Goal: Transaction & Acquisition: Purchase product/service

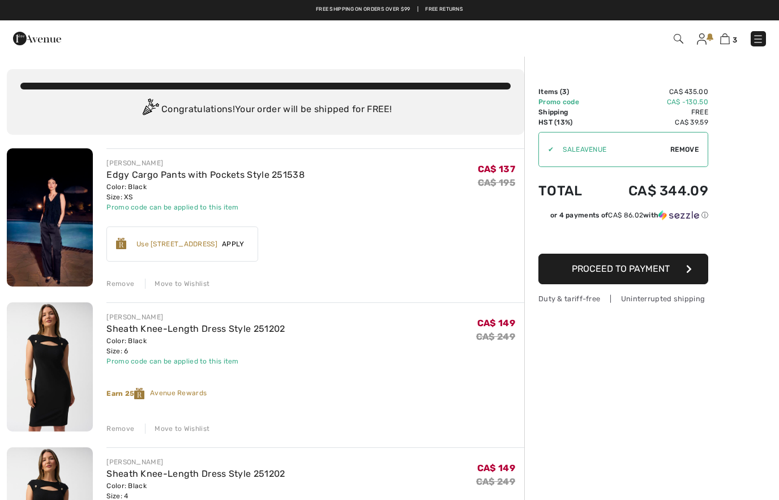
click at [678, 42] on img at bounding box center [679, 39] width 10 height 10
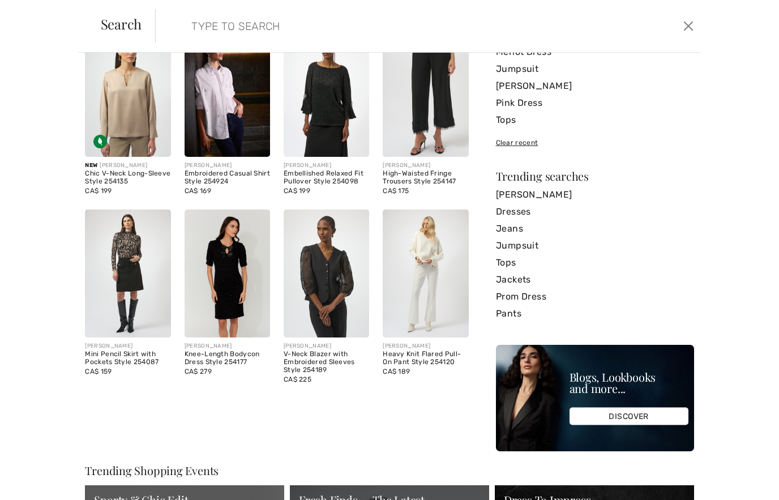
scroll to position [99, 0]
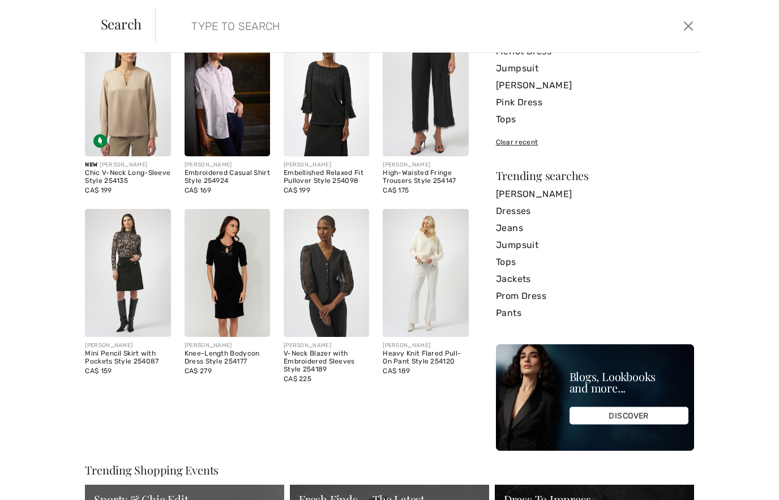
click at [334, 294] on img at bounding box center [326, 273] width 85 height 129
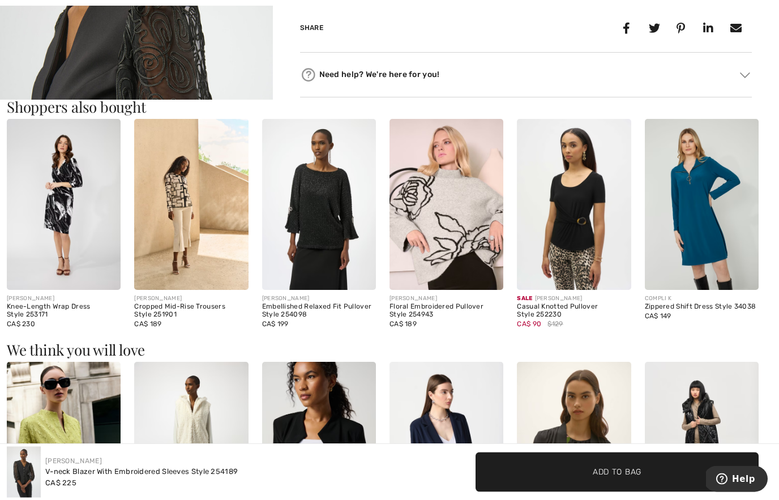
scroll to position [584, 0]
click at [199, 268] on img at bounding box center [191, 204] width 114 height 171
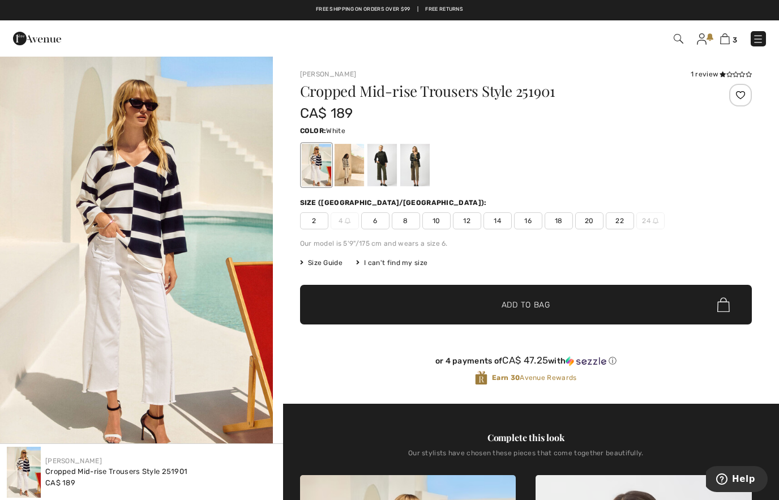
click at [689, 38] on span "3" at bounding box center [550, 38] width 432 height 15
click at [680, 39] on img at bounding box center [679, 39] width 10 height 10
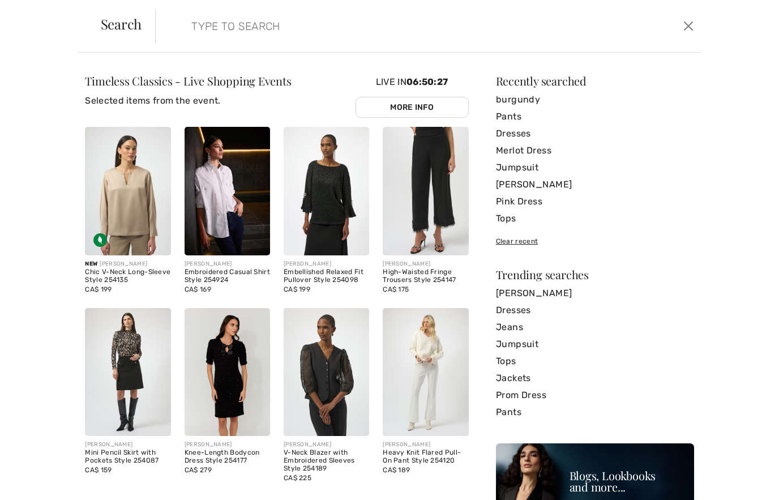
click at [540, 290] on link "[PERSON_NAME]" at bounding box center [595, 293] width 198 height 17
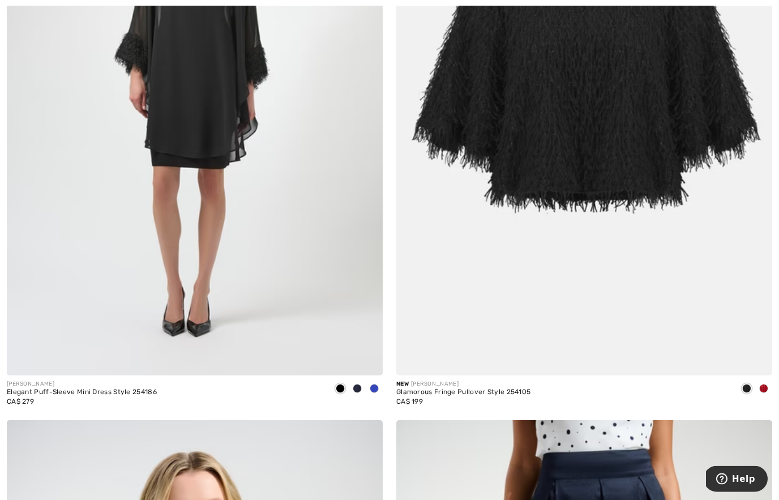
scroll to position [604, 0]
click at [771, 392] on div at bounding box center [763, 389] width 17 height 19
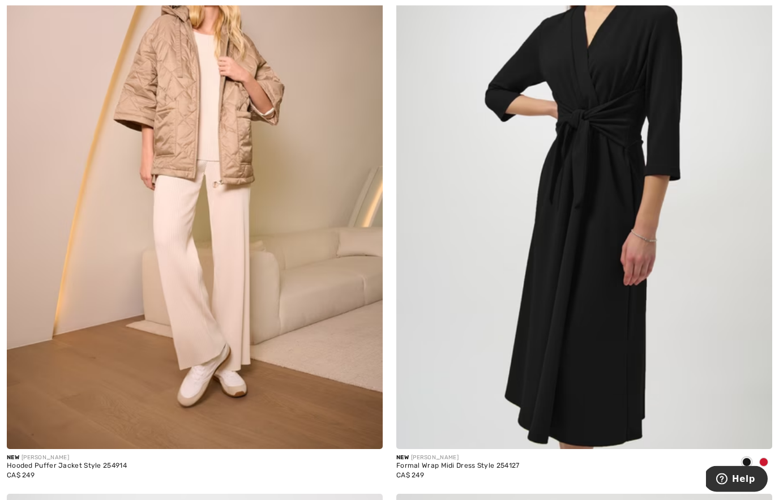
scroll to position [9927, 0]
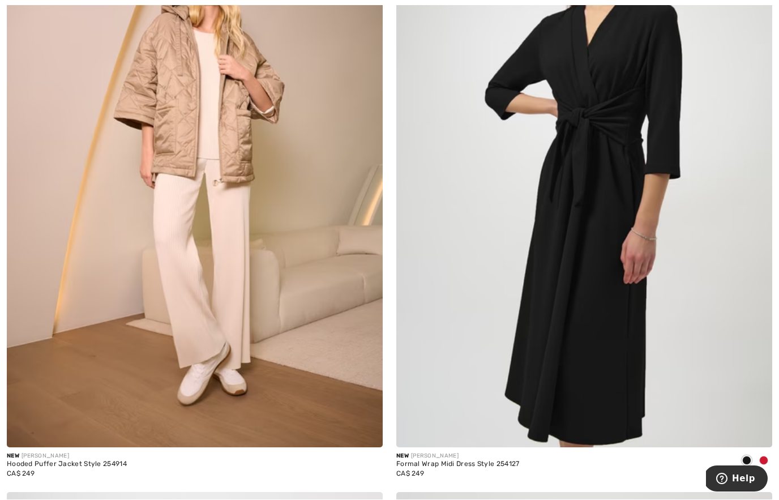
click at [768, 452] on div at bounding box center [763, 461] width 17 height 19
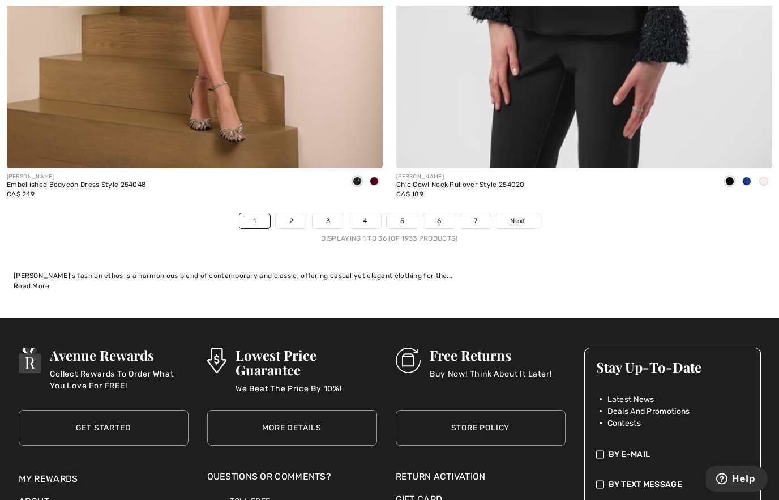
scroll to position [11424, 0]
click at [519, 216] on span "Next" at bounding box center [517, 221] width 15 height 10
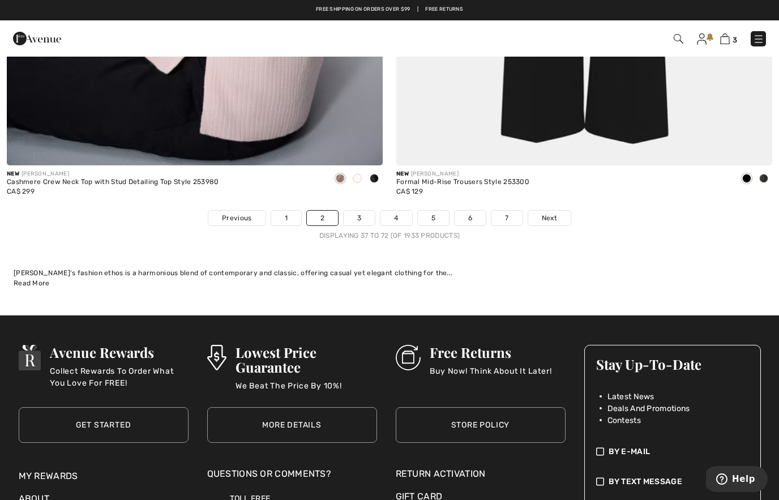
scroll to position [11473, 0]
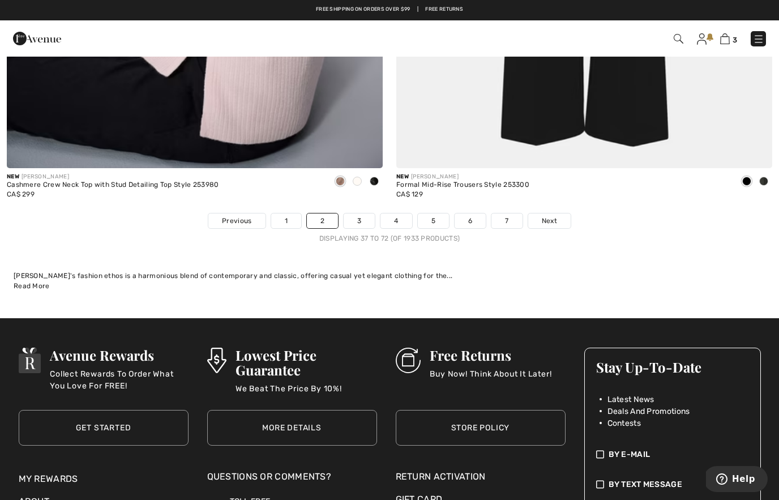
click at [551, 216] on span "Next" at bounding box center [549, 221] width 15 height 10
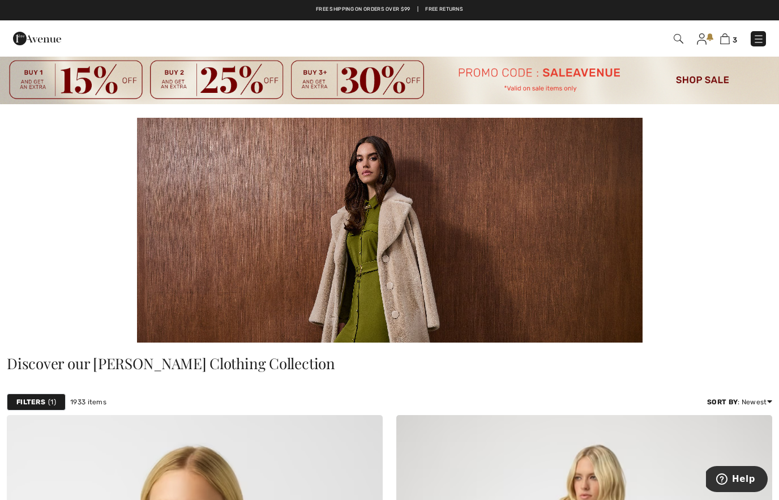
click at [695, 79] on img at bounding box center [389, 79] width 779 height 49
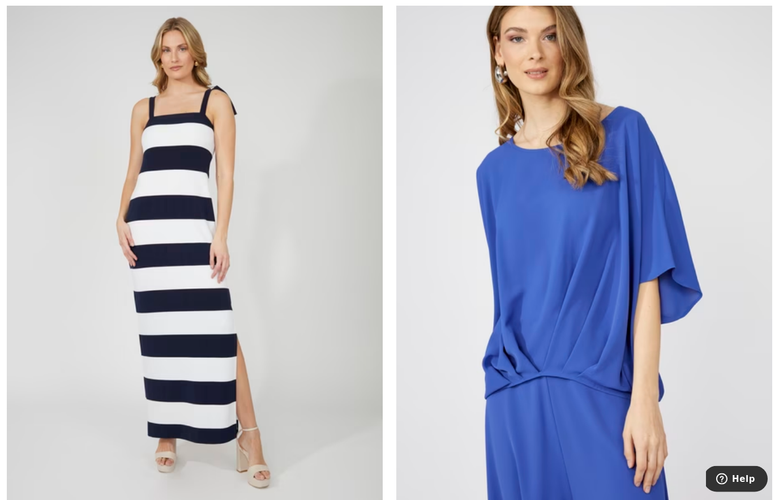
scroll to position [8427, 0]
click at [292, 411] on img at bounding box center [195, 254] width 376 height 564
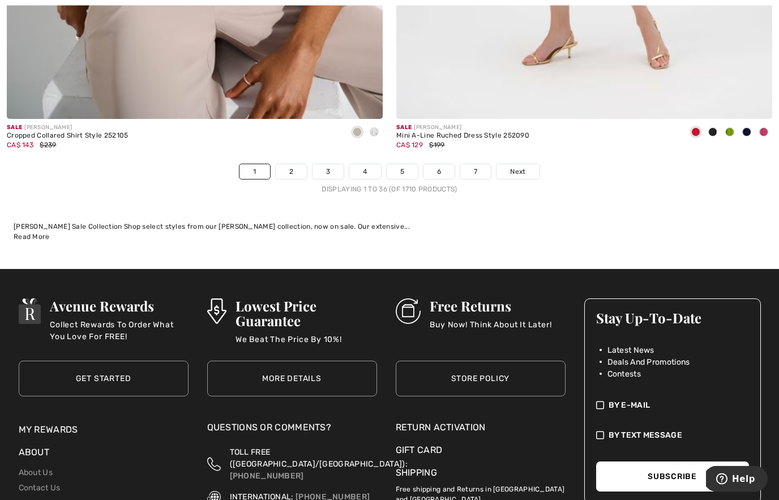
scroll to position [11327, 0]
click at [528, 164] on link "Next" at bounding box center [518, 171] width 42 height 15
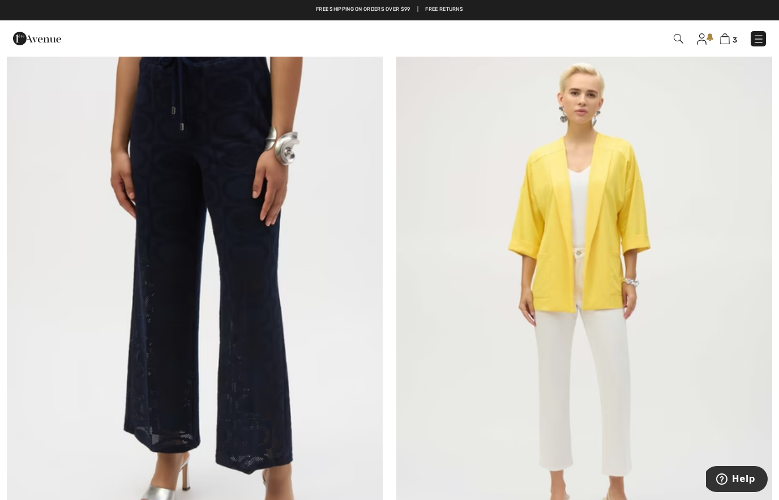
scroll to position [2631, 0]
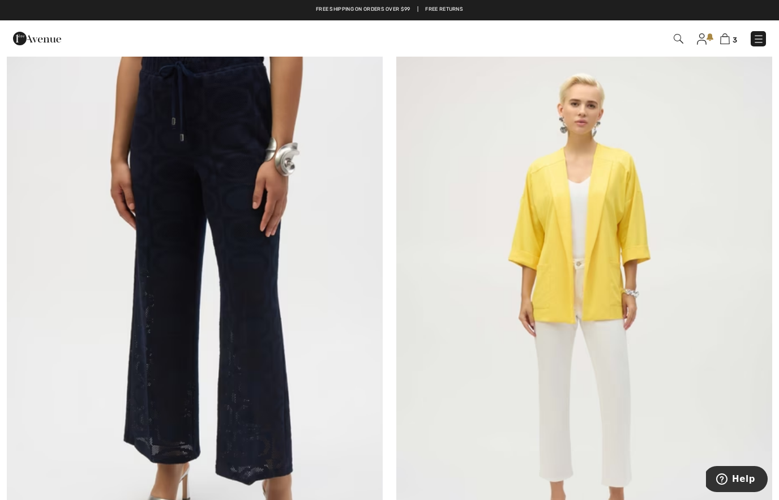
click at [284, 436] on img at bounding box center [195, 305] width 376 height 564
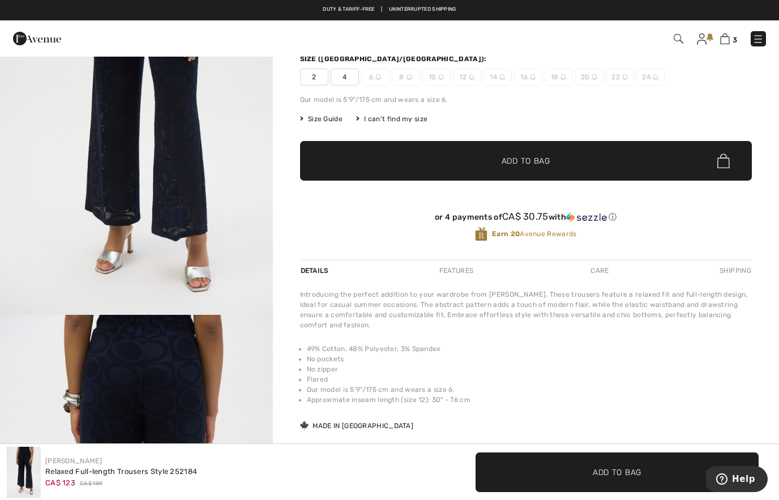
scroll to position [149, 0]
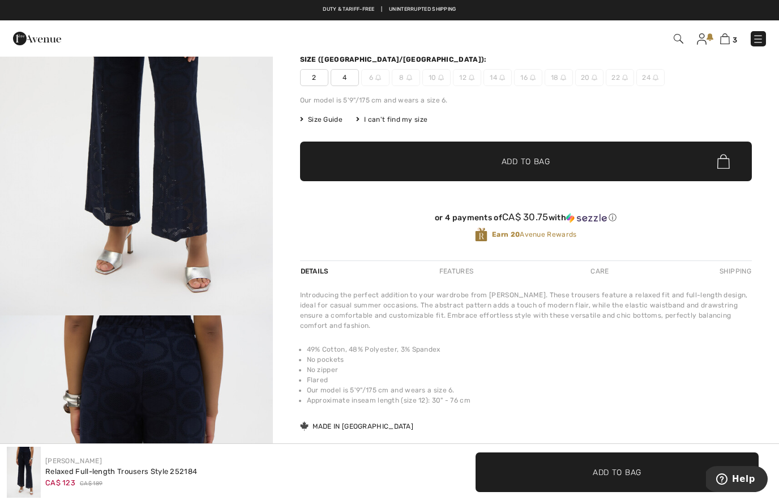
click at [226, 169] on img "1 / 5" at bounding box center [136, 111] width 273 height 409
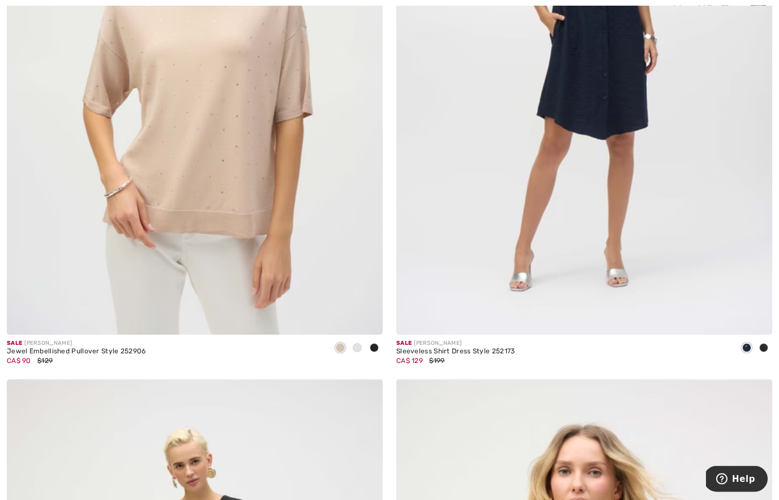
scroll to position [10454, 0]
click at [766, 347] on div at bounding box center [763, 348] width 17 height 19
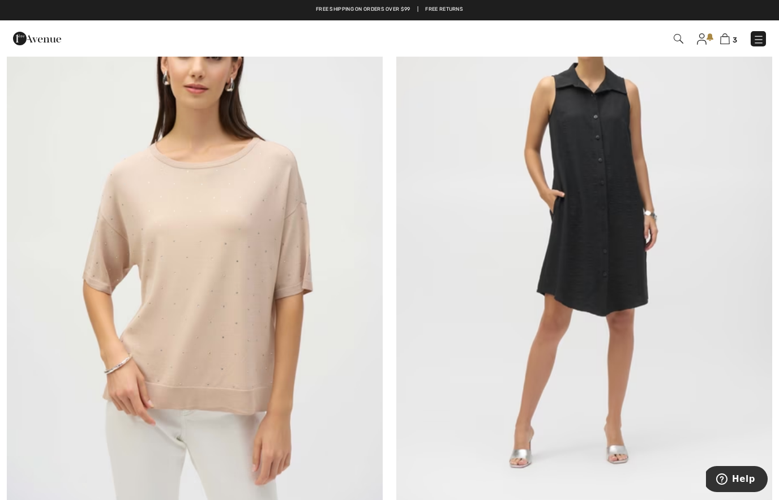
scroll to position [10276, 0]
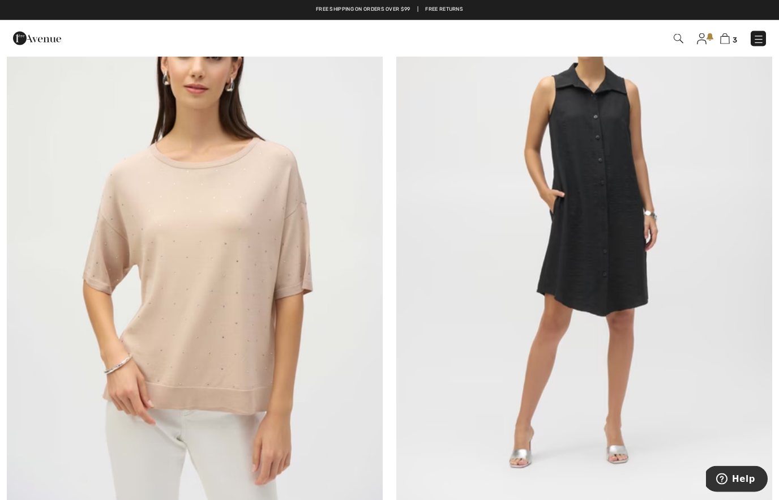
click at [614, 337] on img at bounding box center [584, 230] width 376 height 564
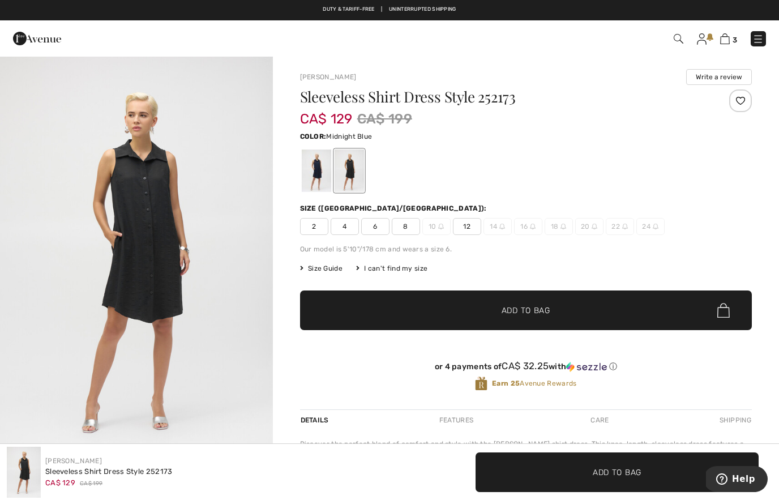
click at [319, 179] on div at bounding box center [315, 170] width 29 height 42
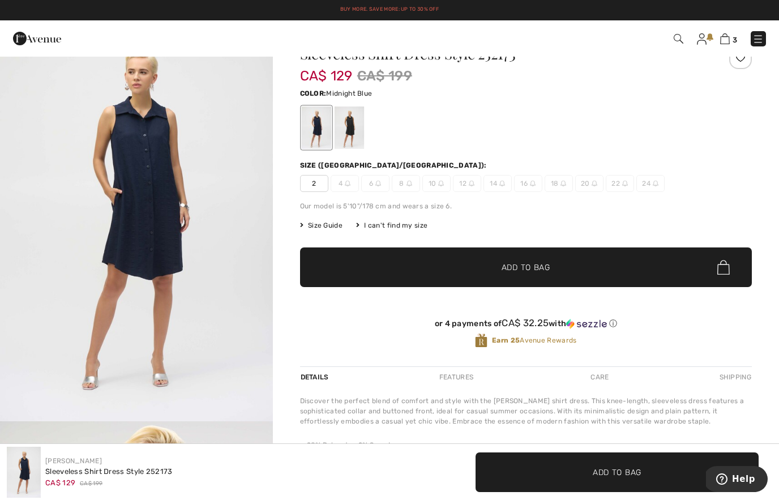
scroll to position [16, 0]
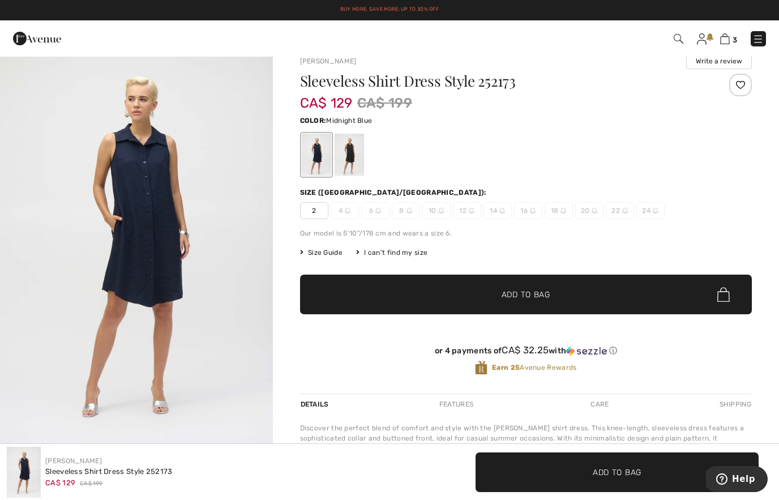
click at [223, 258] on img "1 / 4" at bounding box center [136, 244] width 273 height 409
click at [354, 161] on div at bounding box center [348, 155] width 29 height 42
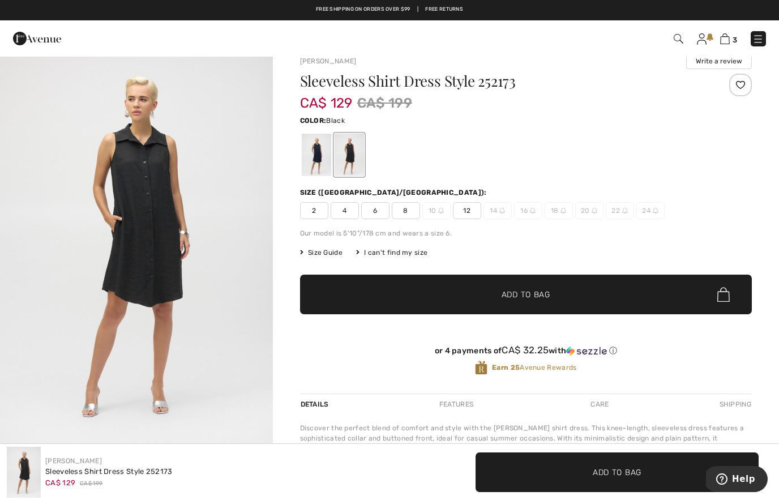
click at [348, 211] on span "4" at bounding box center [345, 210] width 28 height 17
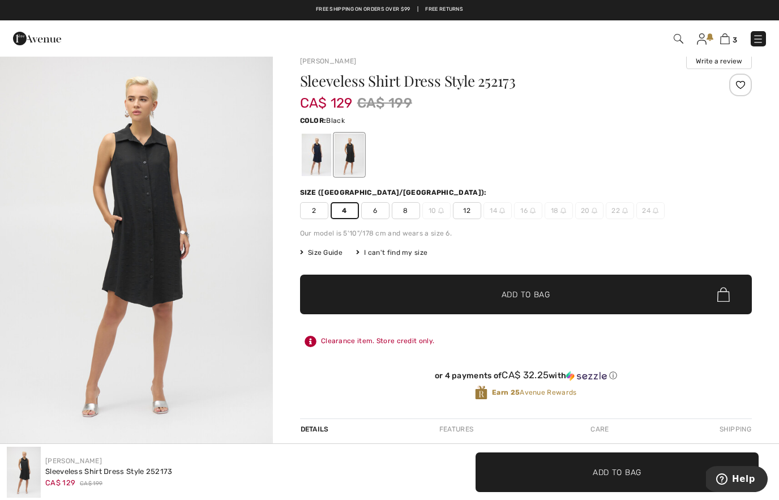
click at [210, 281] on img "1 / 5" at bounding box center [136, 244] width 273 height 409
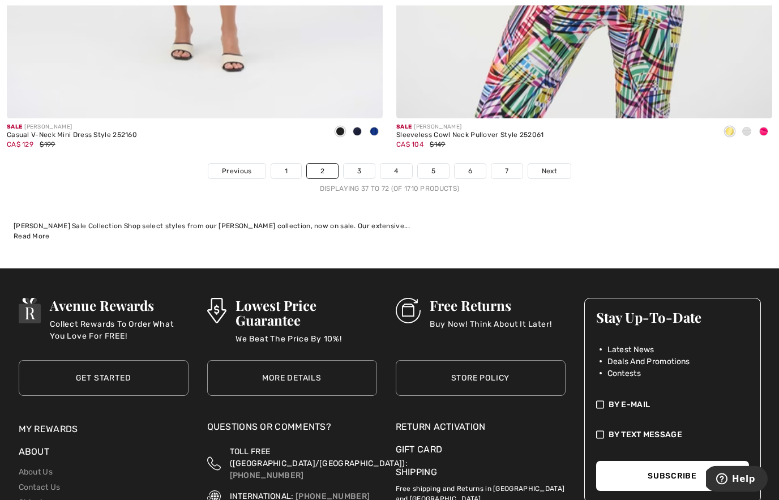
scroll to position [11340, 0]
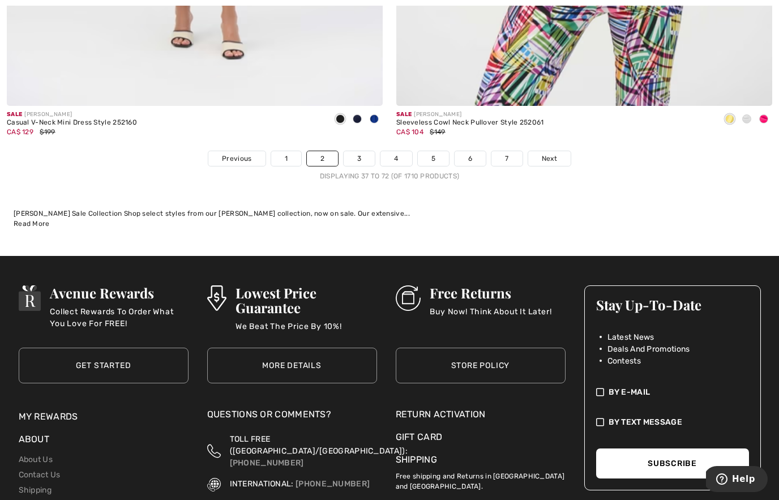
click at [550, 153] on span "Next" at bounding box center [549, 158] width 15 height 10
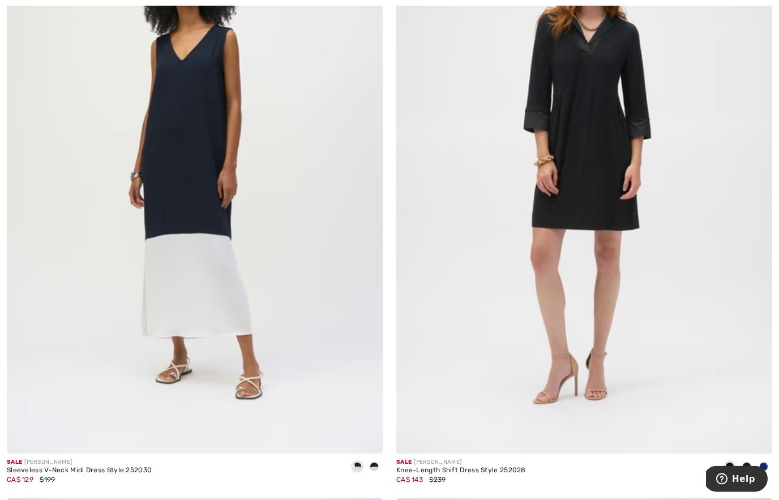
scroll to position [5956, 0]
click at [621, 241] on img at bounding box center [584, 172] width 376 height 564
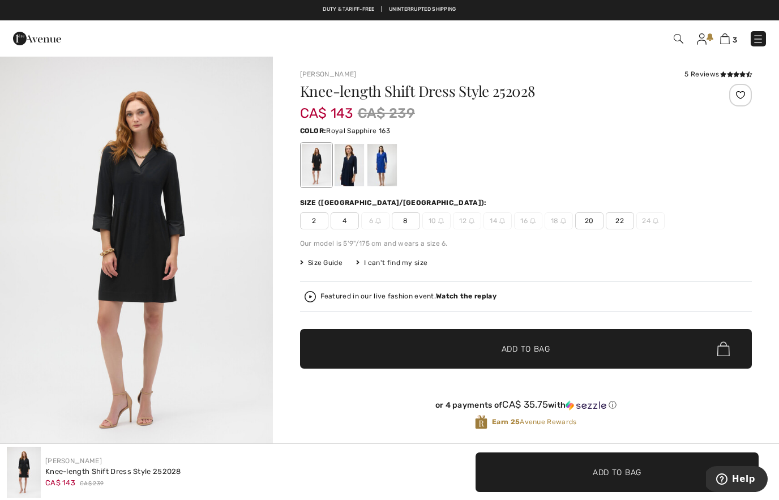
click at [384, 167] on div at bounding box center [381, 165] width 29 height 42
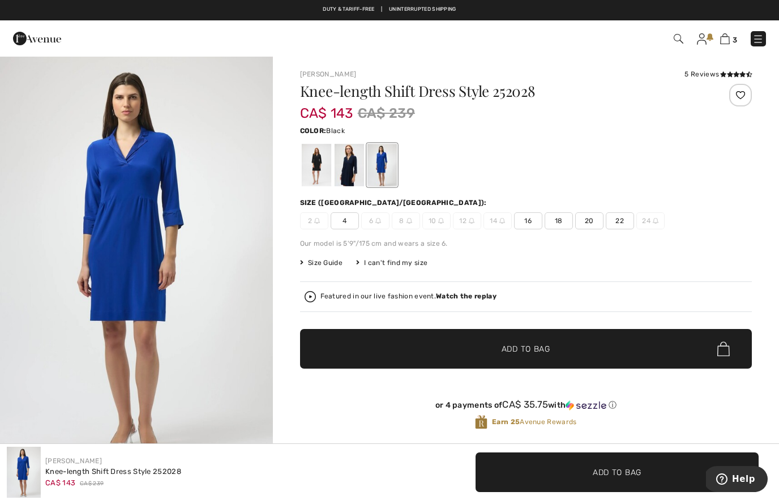
click at [323, 167] on div at bounding box center [315, 165] width 29 height 42
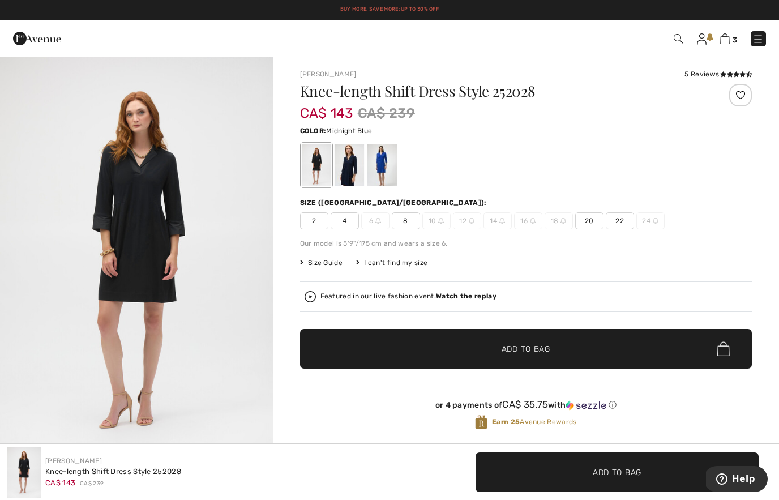
click at [353, 165] on div at bounding box center [348, 165] width 29 height 42
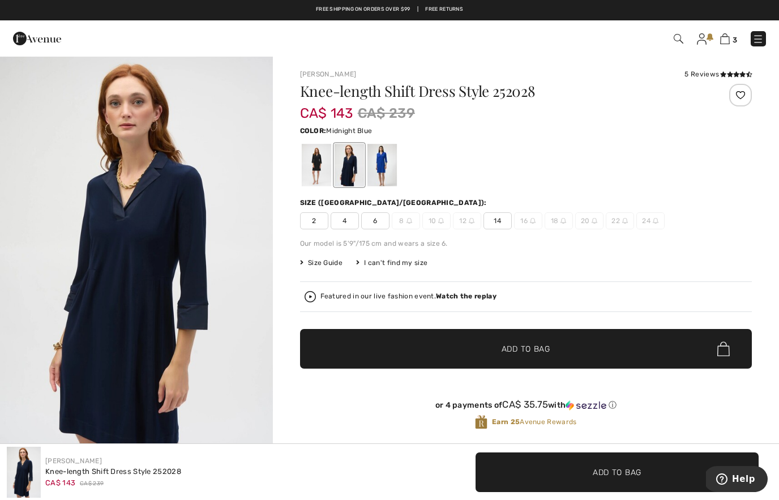
click at [217, 248] on img "1 / 4" at bounding box center [136, 259] width 273 height 409
click at [349, 221] on span "4" at bounding box center [345, 220] width 28 height 17
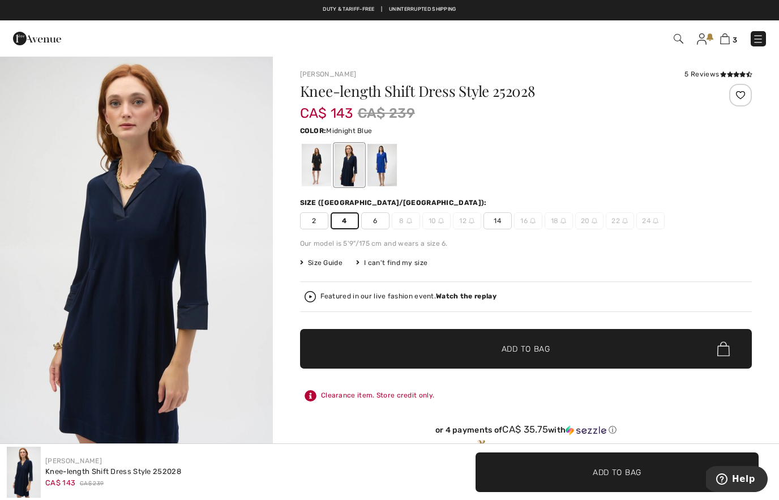
click at [319, 170] on div at bounding box center [315, 165] width 29 height 42
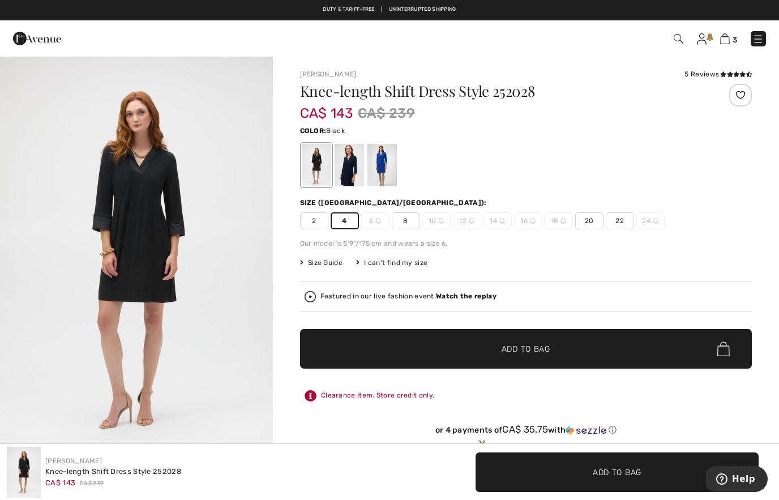
click at [394, 165] on div at bounding box center [381, 165] width 29 height 42
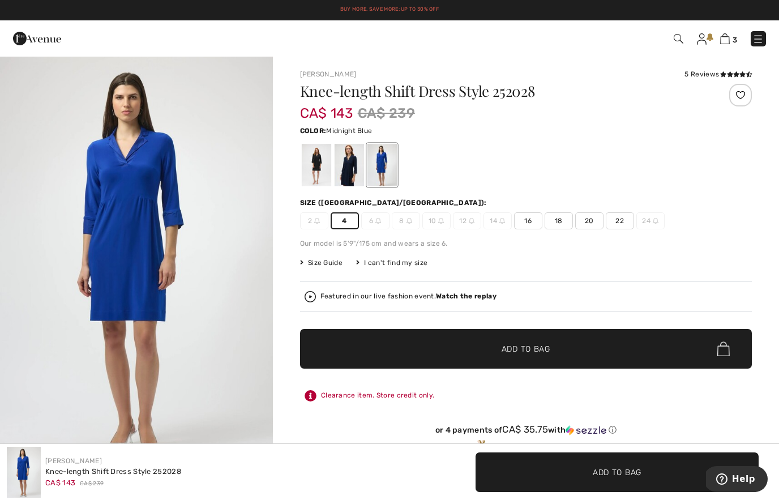
click at [350, 175] on div at bounding box center [348, 165] width 29 height 42
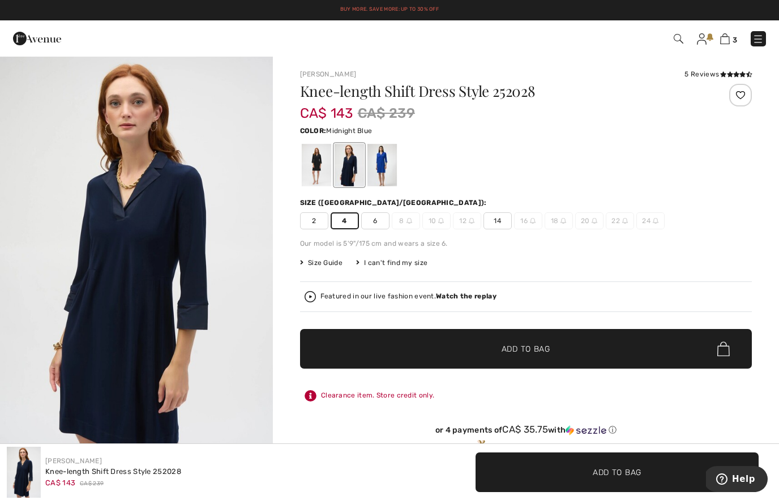
click at [383, 216] on span "6" at bounding box center [375, 220] width 28 height 17
click at [326, 177] on div at bounding box center [315, 165] width 29 height 42
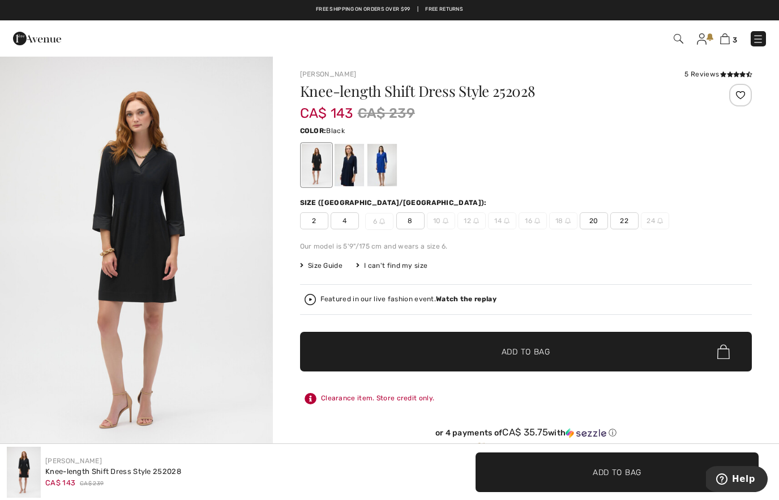
click at [352, 224] on span "4" at bounding box center [345, 220] width 28 height 17
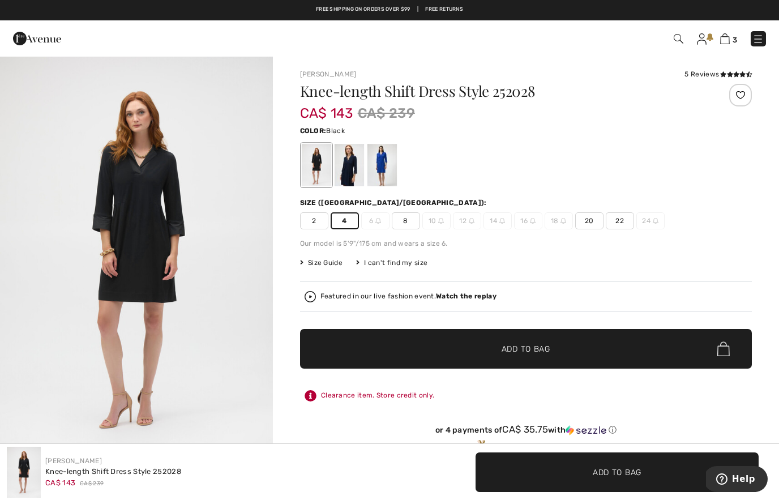
click at [368, 336] on span "✔ Added to Bag Add to Bag" at bounding box center [526, 349] width 452 height 40
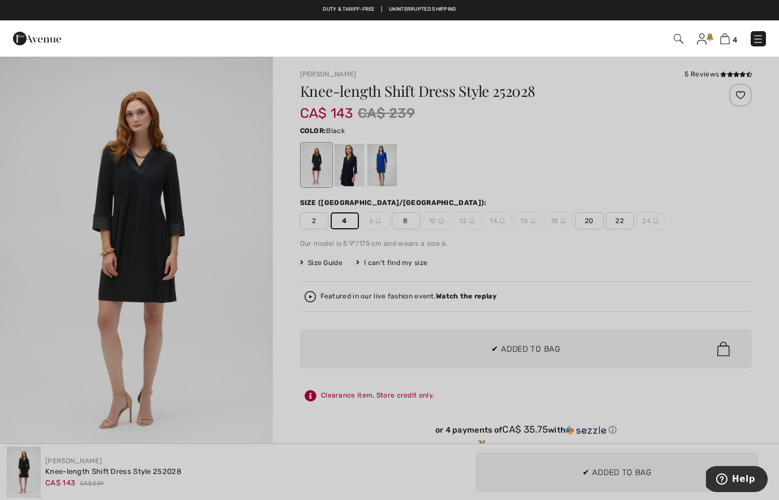
click at [601, 245] on div at bounding box center [389, 250] width 779 height 500
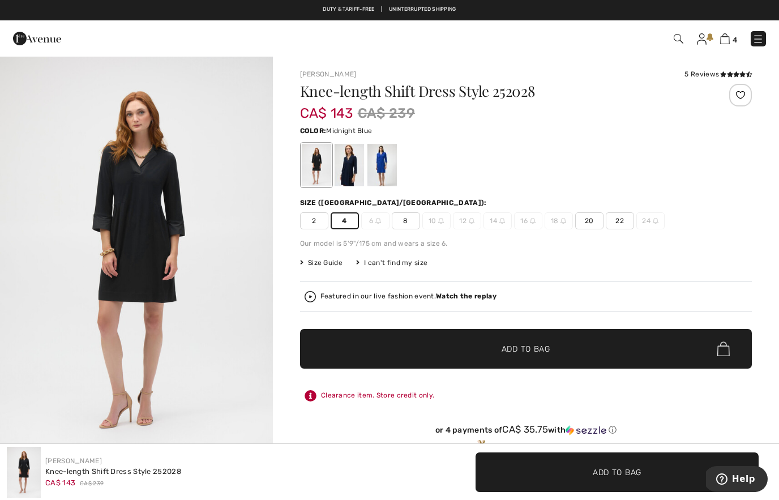
click at [345, 169] on div at bounding box center [348, 165] width 29 height 42
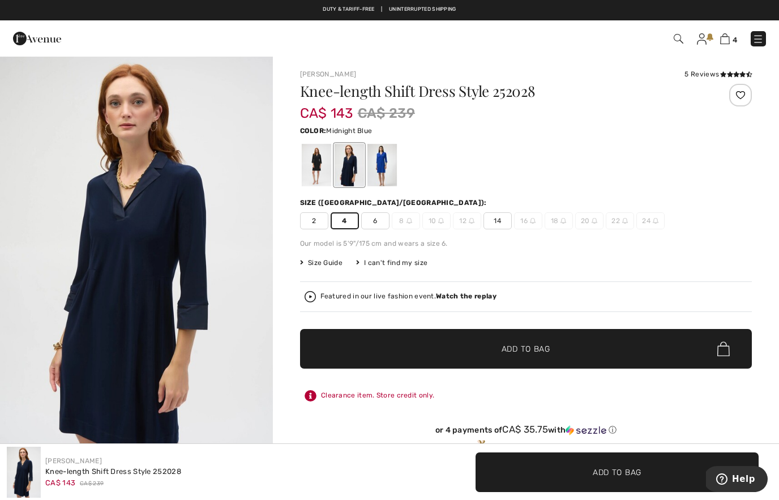
click at [383, 220] on span "6" at bounding box center [375, 220] width 28 height 17
click at [375, 332] on span "✔ Added to Bag Add to Bag" at bounding box center [526, 349] width 452 height 40
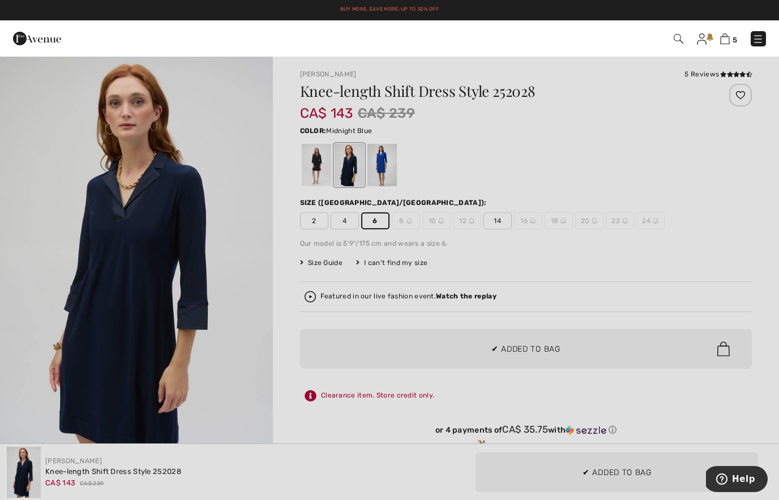
click at [500, 263] on div at bounding box center [389, 250] width 779 height 500
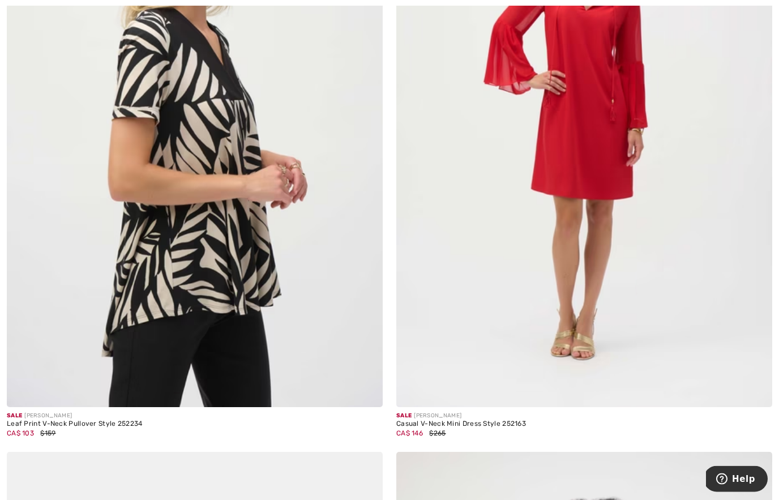
scroll to position [9772, 0]
click at [643, 230] on img at bounding box center [584, 125] width 376 height 564
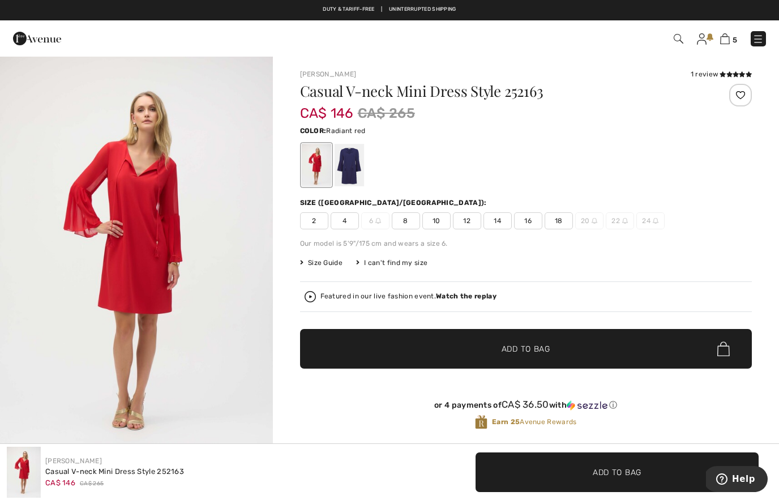
click at [240, 246] on img "1 / 3" at bounding box center [136, 259] width 273 height 409
click at [354, 170] on div at bounding box center [348, 165] width 29 height 42
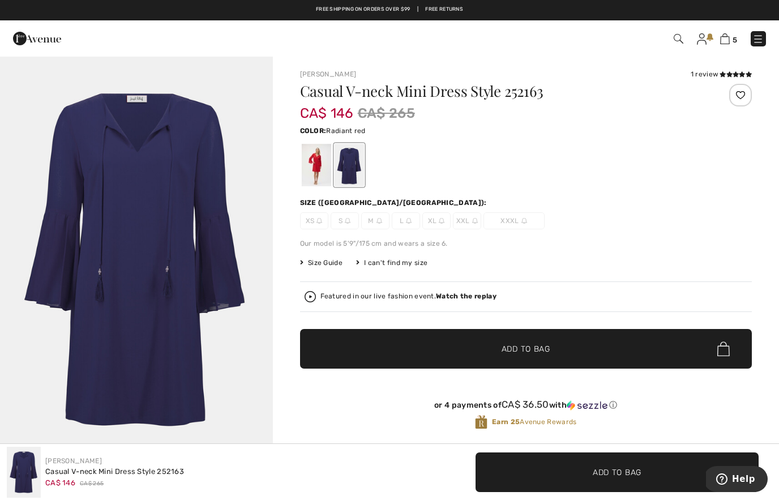
click at [316, 174] on div at bounding box center [315, 165] width 29 height 42
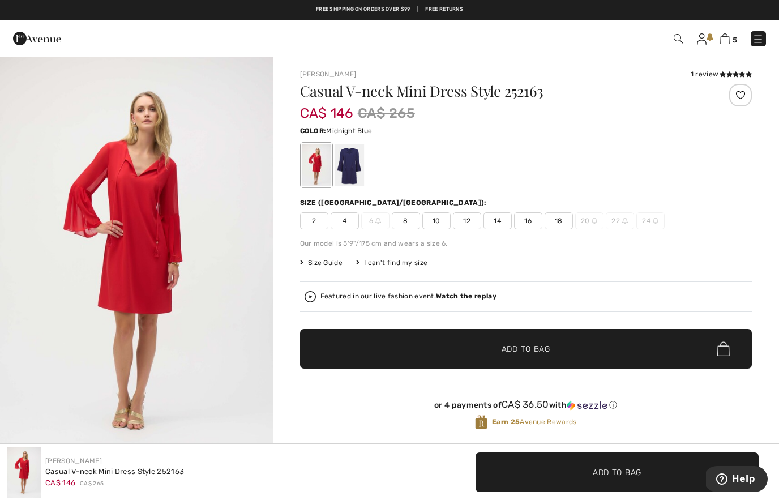
click at [355, 179] on div at bounding box center [348, 165] width 29 height 42
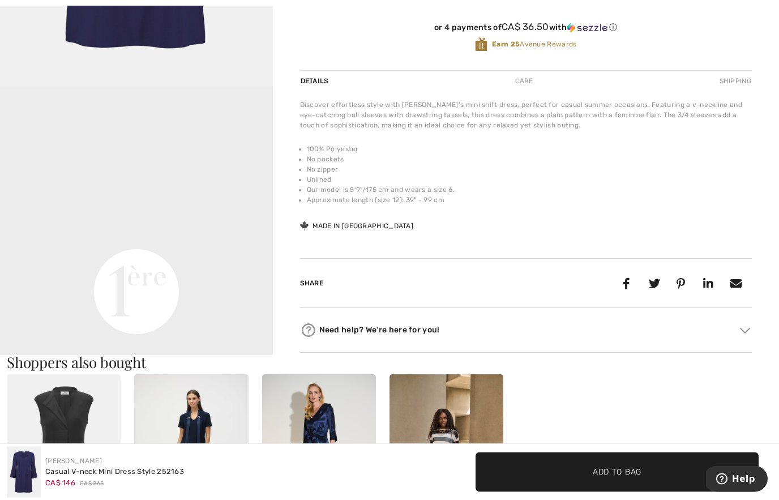
scroll to position [378, 0]
click at [226, 223] on video "Your browser does not support the video tag." at bounding box center [136, 155] width 273 height 136
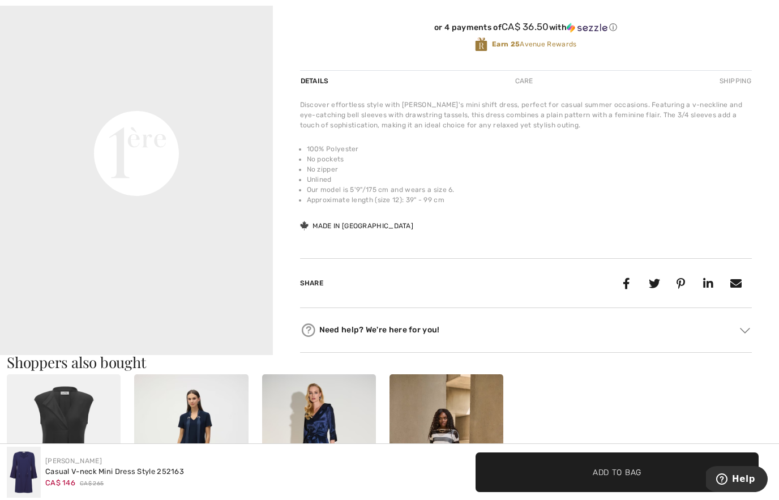
scroll to position [220, 0]
click at [226, 82] on video "Your browser does not support the video tag." at bounding box center [136, 14] width 273 height 136
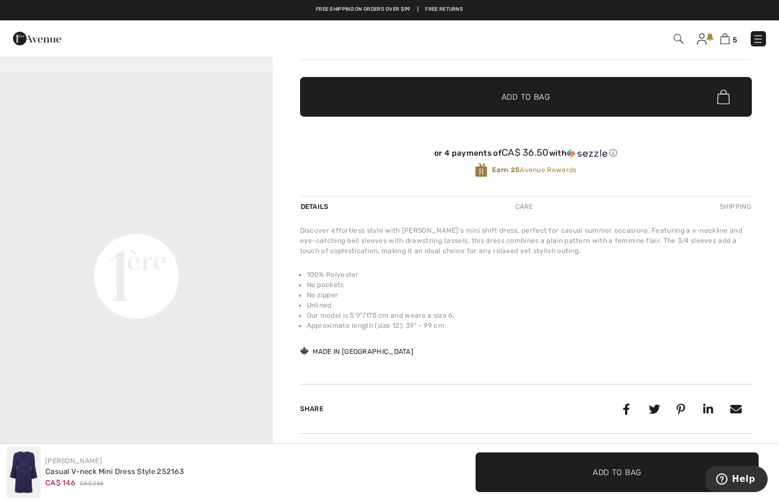
scroll to position [0, 0]
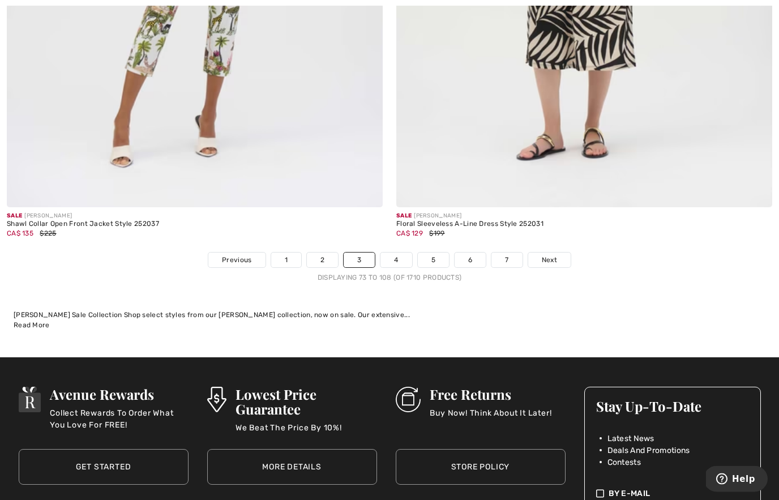
scroll to position [11239, 0]
click at [548, 255] on span "Next" at bounding box center [549, 260] width 15 height 10
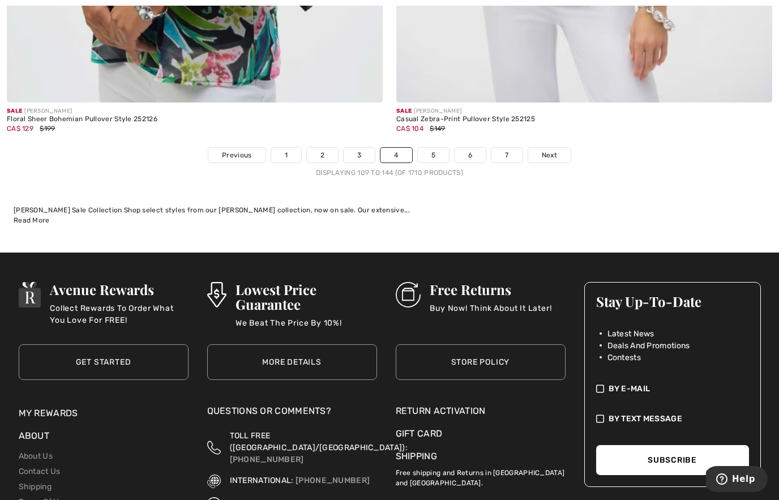
scroll to position [11380, 0]
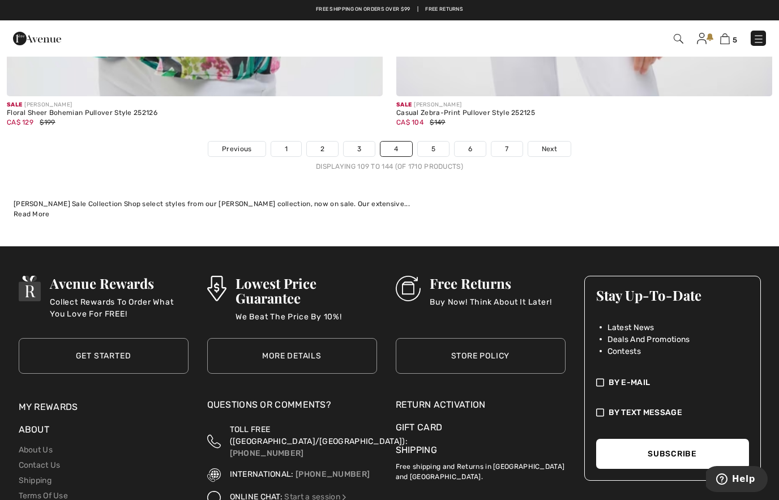
click at [553, 144] on span "Next" at bounding box center [549, 149] width 15 height 10
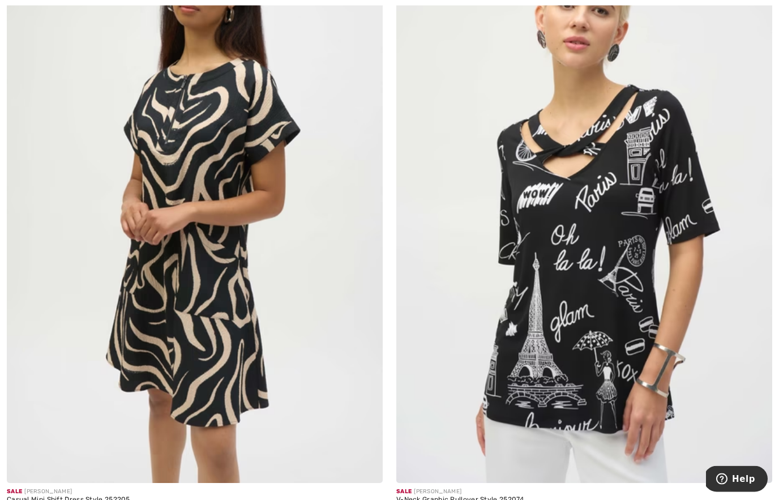
scroll to position [7114, 0]
click at [299, 324] on img at bounding box center [195, 201] width 376 height 564
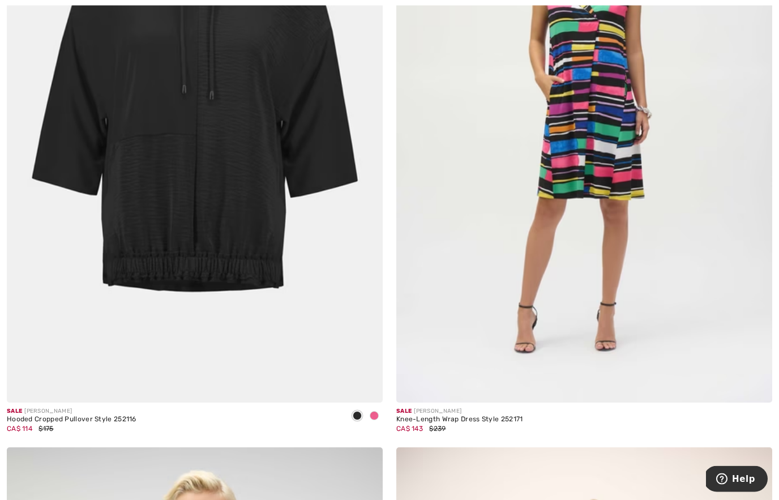
scroll to position [9826, 0]
click at [384, 407] on div "Sale JOSEPH RIBKOFF Hooded Cropped Pullover Style 252116 CA$ 114 $175" at bounding box center [195, 143] width 390 height 609
click at [381, 408] on div at bounding box center [374, 416] width 17 height 19
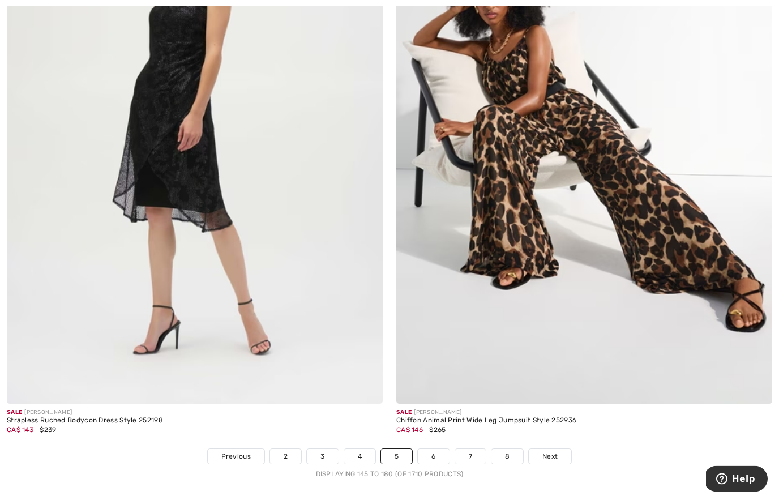
scroll to position [11043, 0]
click at [620, 209] on img at bounding box center [584, 122] width 376 height 564
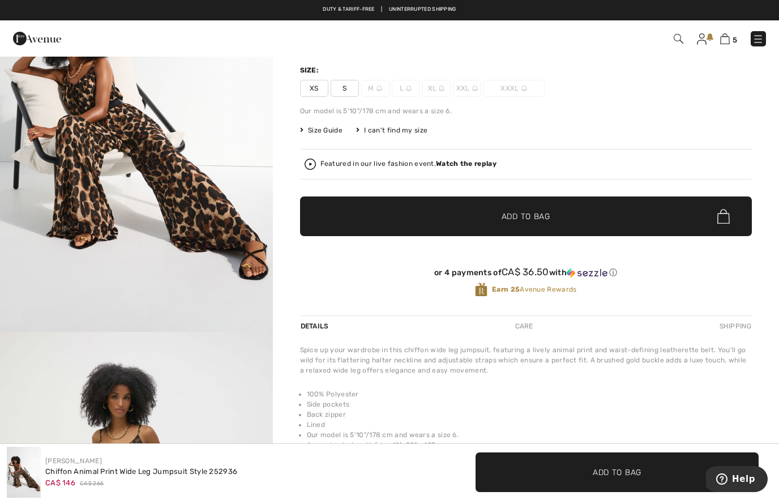
scroll to position [40, 0]
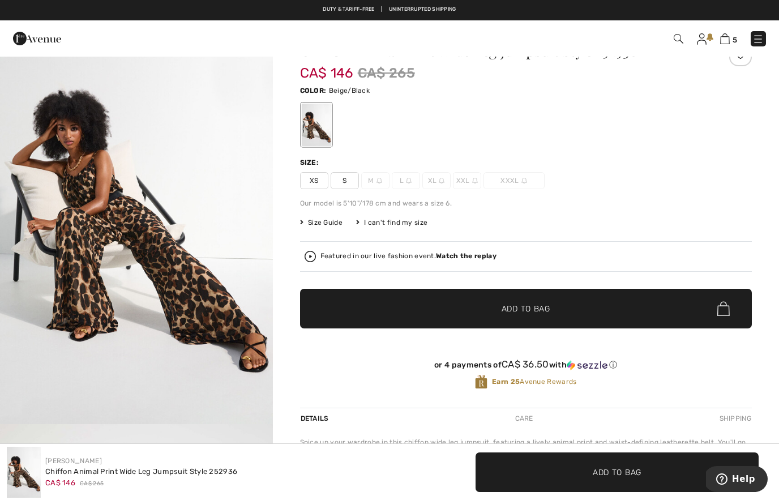
click at [245, 188] on img "1 / 6" at bounding box center [136, 219] width 273 height 409
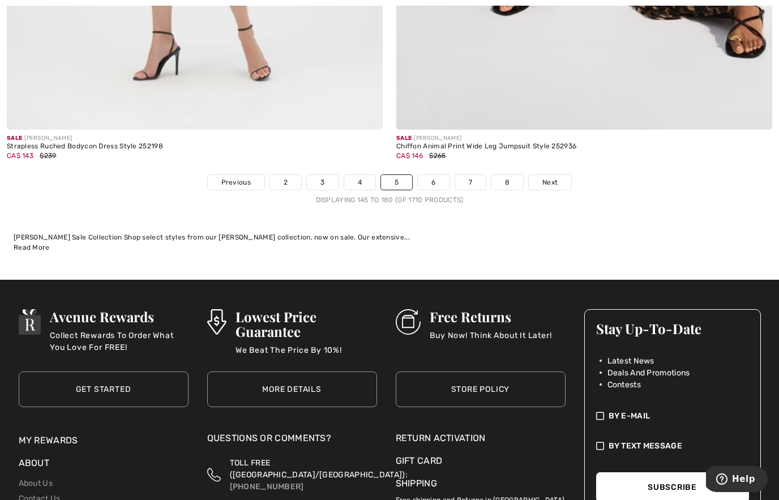
scroll to position [11348, 0]
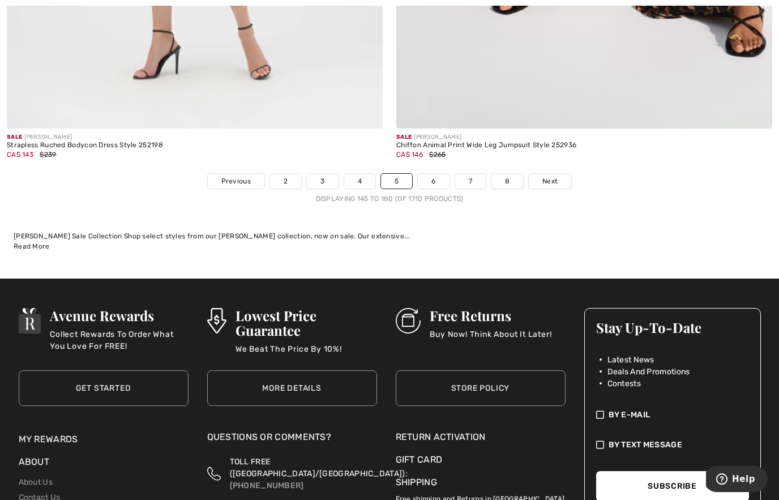
click at [549, 176] on span "Next" at bounding box center [549, 181] width 15 height 10
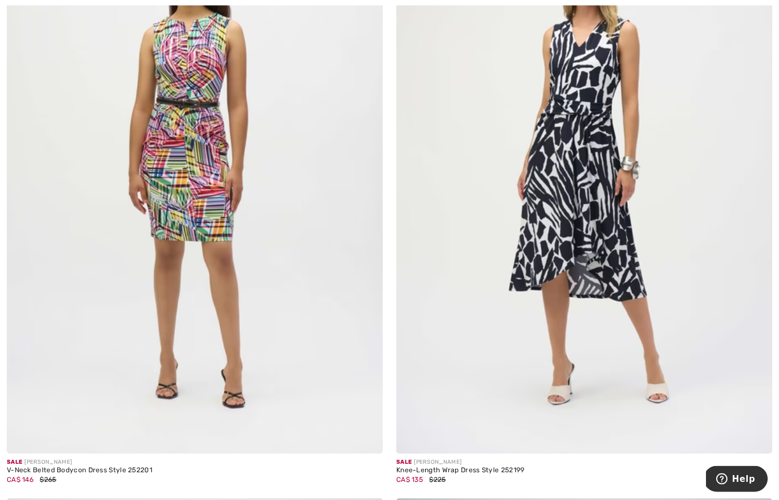
scroll to position [6535, 0]
click at [592, 237] on img at bounding box center [584, 172] width 376 height 564
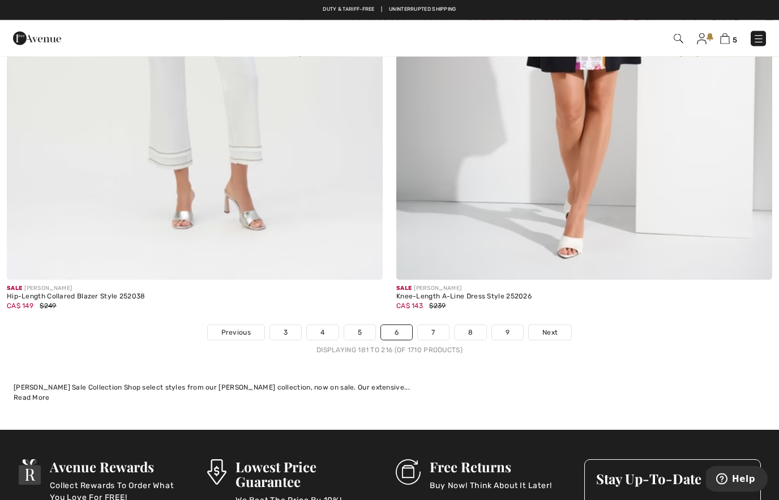
scroll to position [11165, 0]
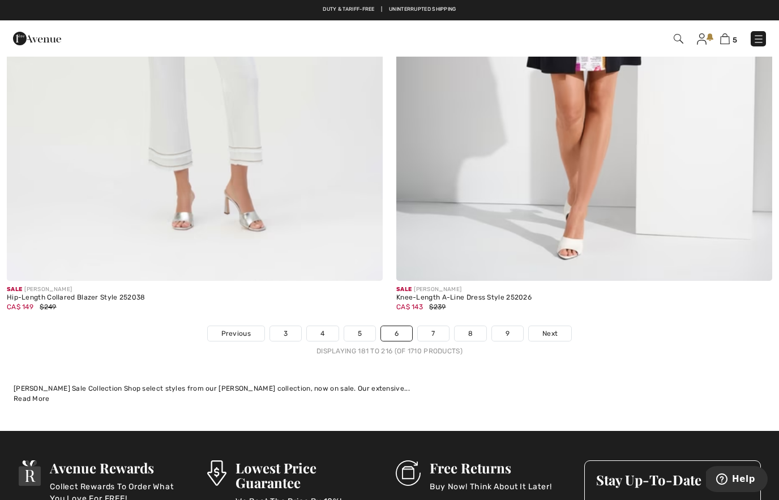
click at [547, 328] on span "Next" at bounding box center [549, 333] width 15 height 10
click at [554, 328] on span "Next" at bounding box center [549, 333] width 15 height 10
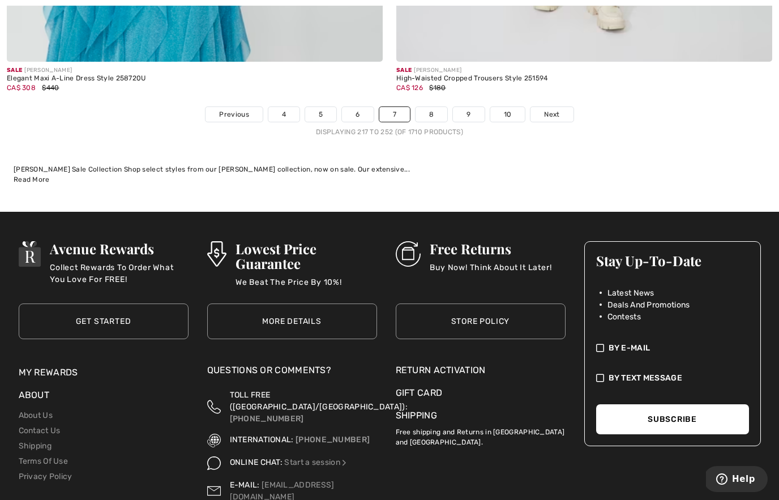
scroll to position [11420, 0]
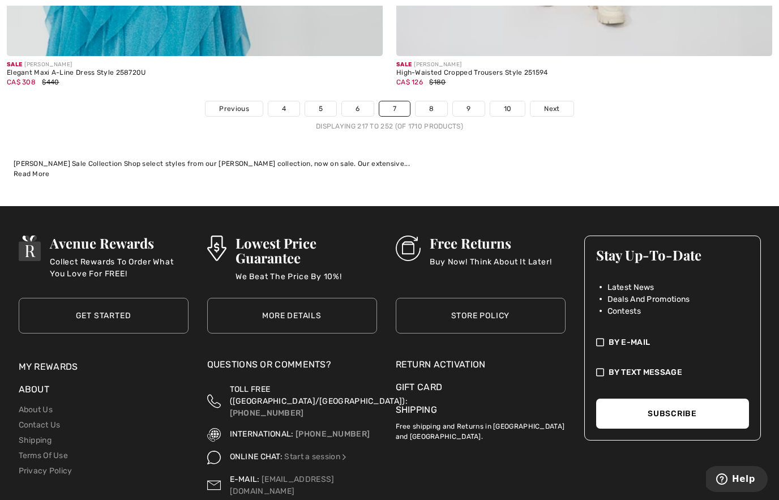
click at [558, 104] on span "Next" at bounding box center [551, 109] width 15 height 10
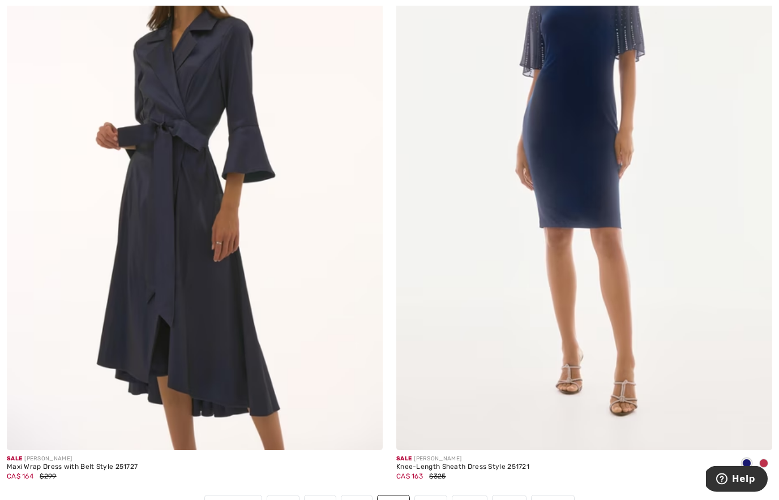
scroll to position [10947, 0]
click at [602, 258] on img at bounding box center [584, 168] width 376 height 564
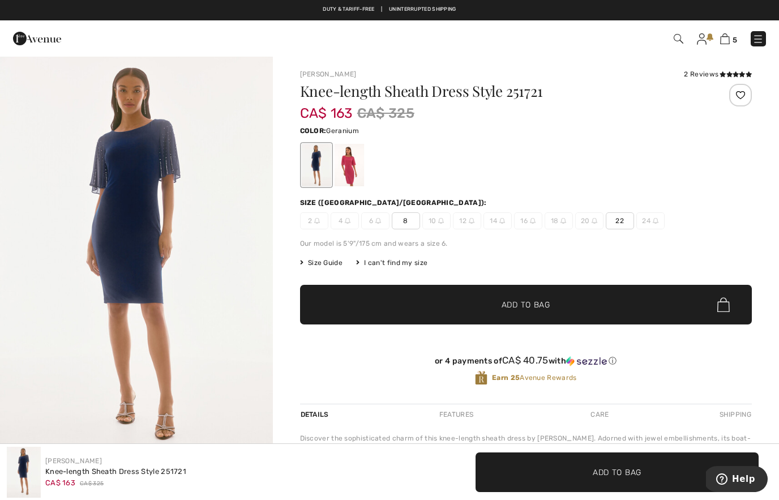
click at [347, 177] on div at bounding box center [348, 165] width 29 height 42
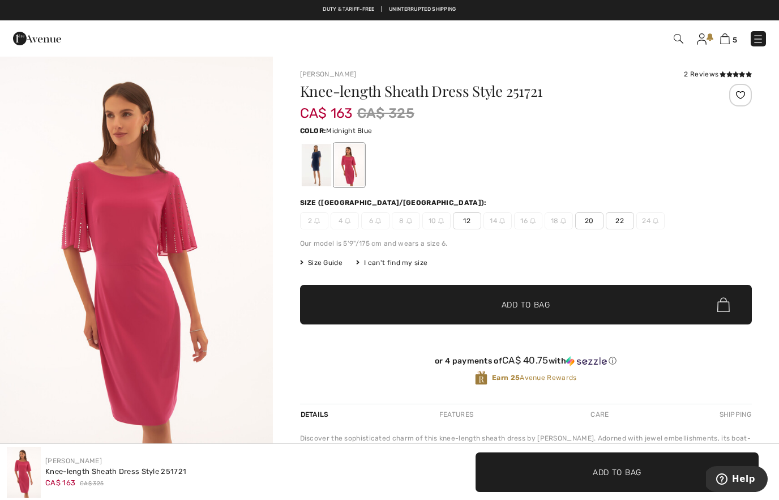
click at [304, 177] on div at bounding box center [315, 165] width 29 height 42
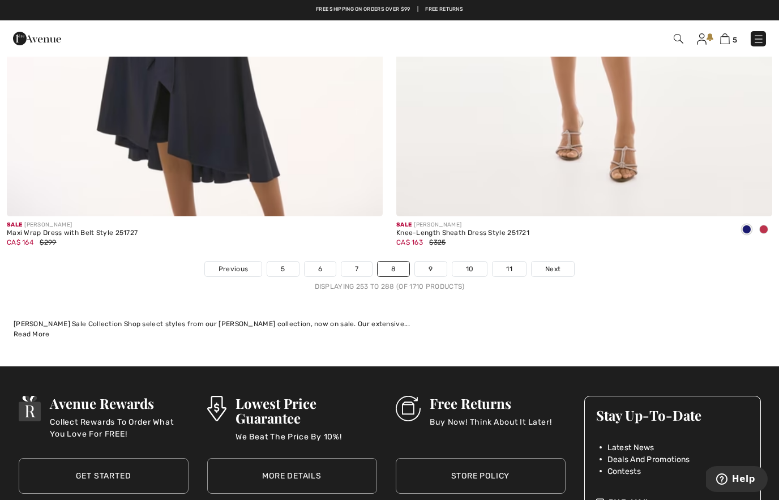
scroll to position [11229, 0]
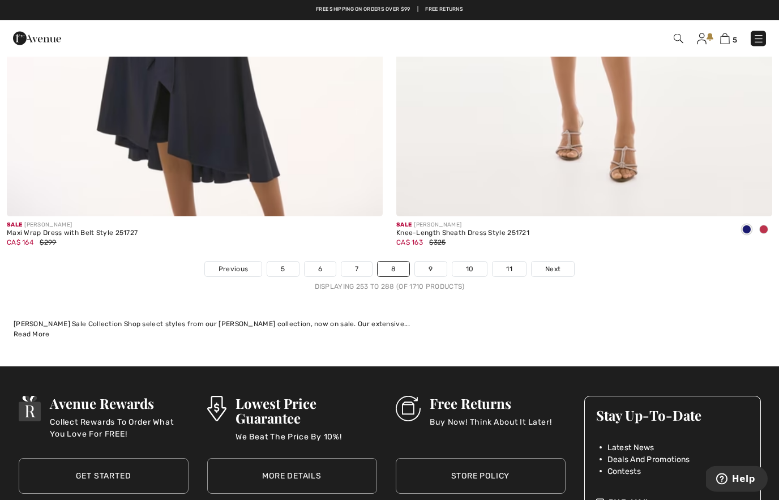
click at [556, 264] on span "Next" at bounding box center [552, 269] width 15 height 10
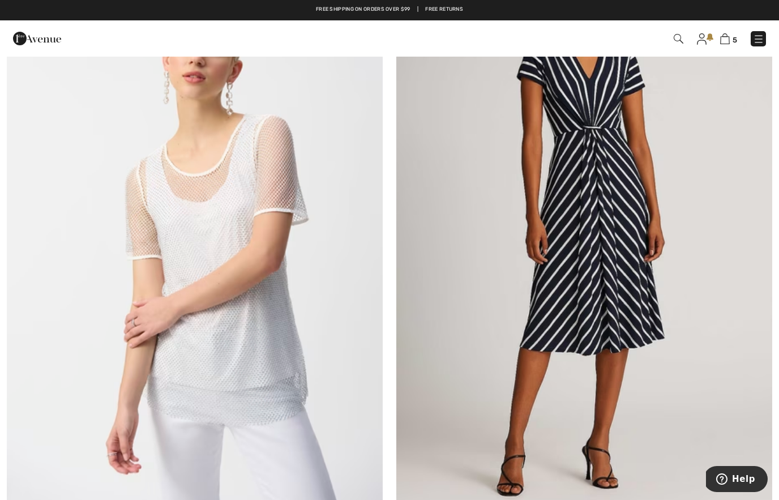
scroll to position [878, 0]
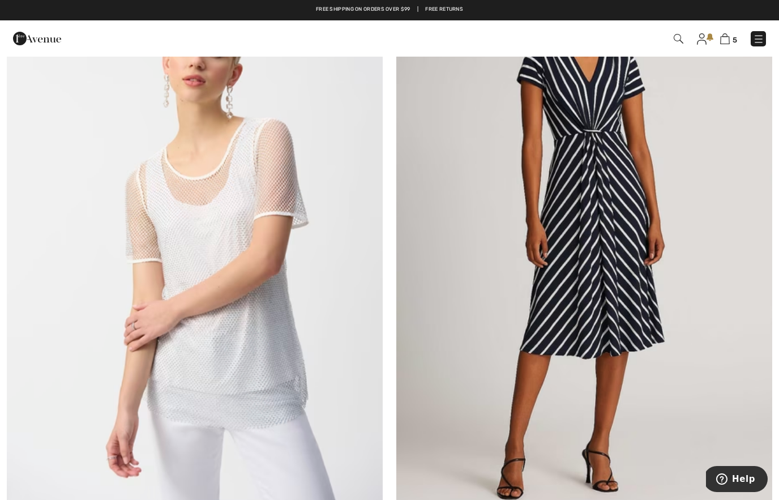
click at [600, 265] on img at bounding box center [584, 232] width 376 height 564
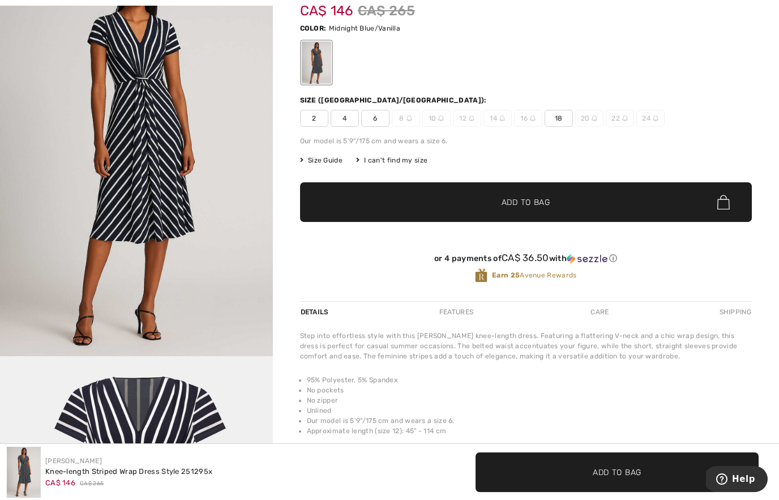
scroll to position [101, 0]
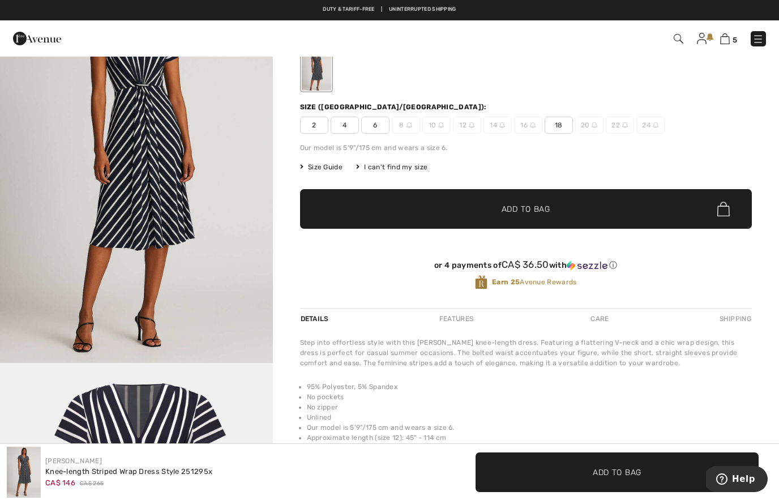
click at [224, 199] on img "1 / 2" at bounding box center [136, 158] width 273 height 409
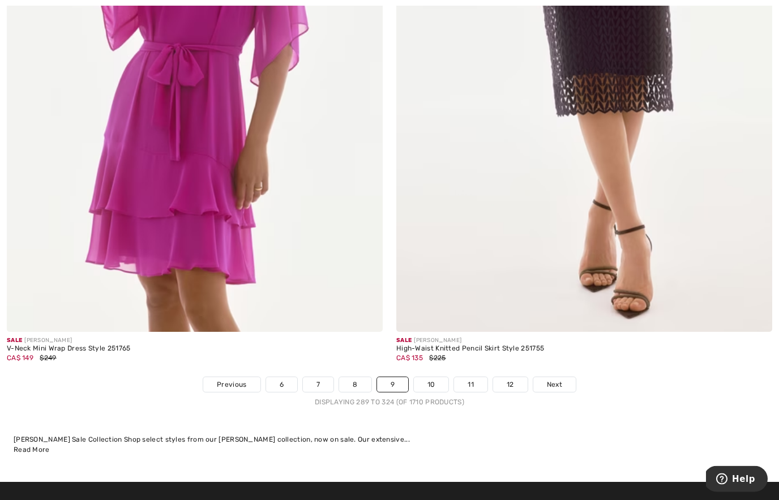
scroll to position [11066, 0]
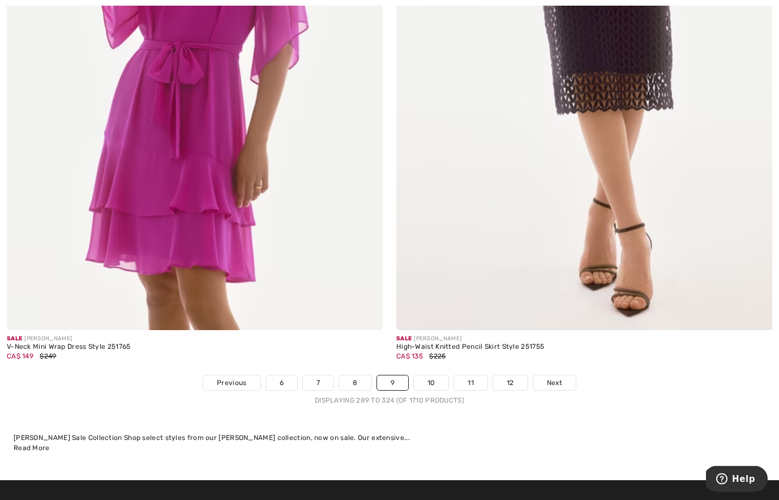
click at [556, 378] on span "Next" at bounding box center [554, 383] width 15 height 10
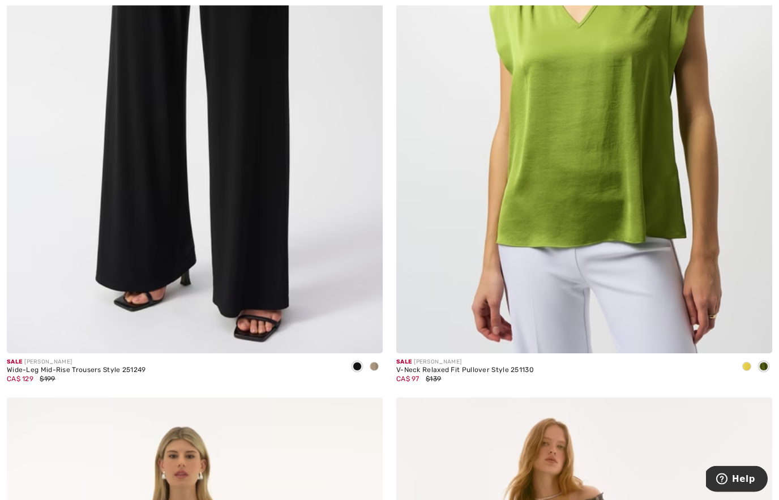
scroll to position [1648, 0]
click at [379, 368] on div at bounding box center [374, 367] width 17 height 19
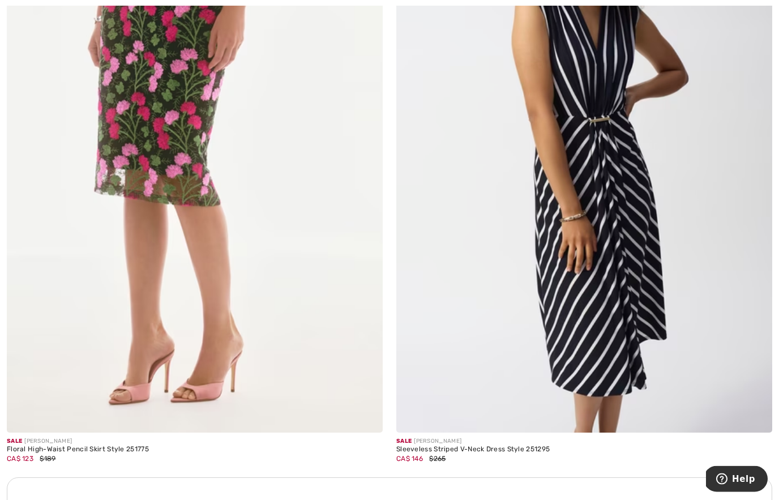
scroll to position [3394, 0]
click at [633, 236] on img at bounding box center [584, 151] width 376 height 564
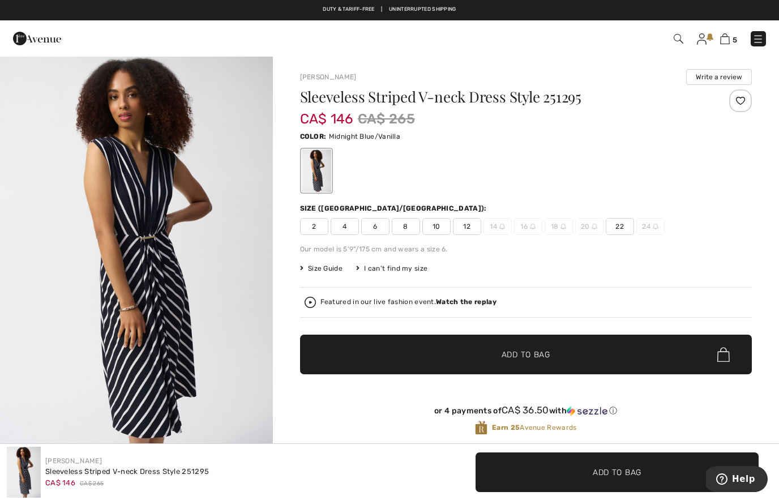
click at [246, 263] on img "1 / 5" at bounding box center [136, 259] width 273 height 409
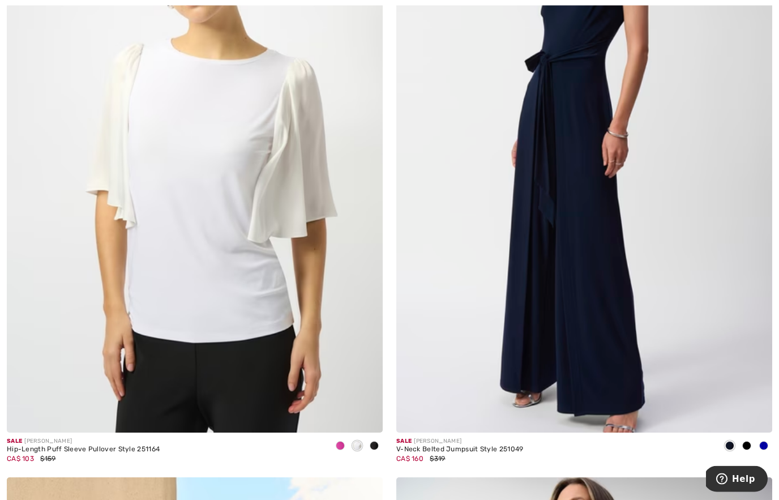
scroll to position [5368, 0]
click at [748, 444] on span at bounding box center [746, 445] width 9 height 9
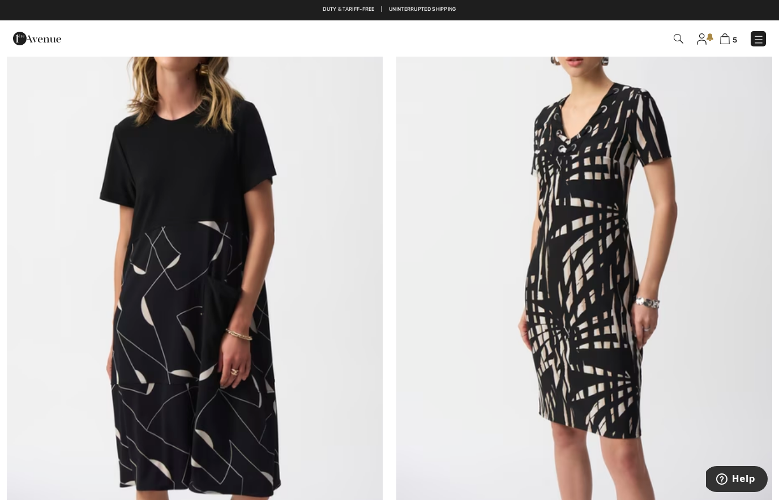
scroll to position [9731, 0]
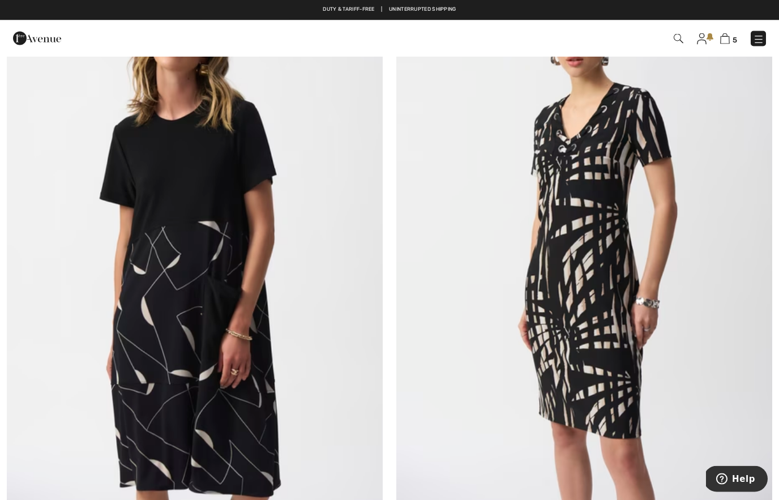
click at [580, 267] on img at bounding box center [584, 246] width 376 height 564
click at [585, 262] on img at bounding box center [584, 246] width 376 height 564
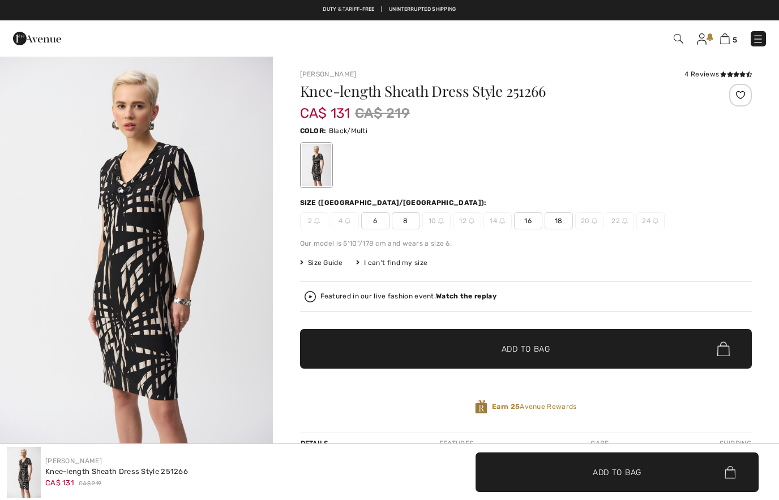
checkbox input "true"
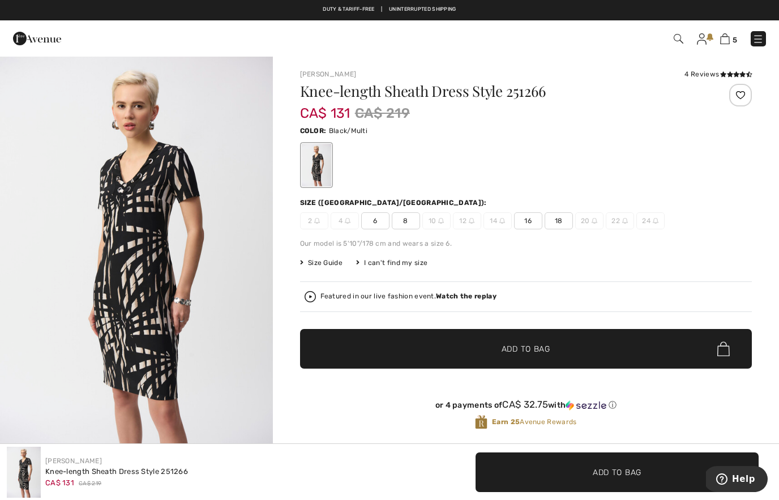
click at [240, 259] on img "1 / 5" at bounding box center [136, 259] width 273 height 409
click at [383, 224] on span "6" at bounding box center [375, 220] width 28 height 17
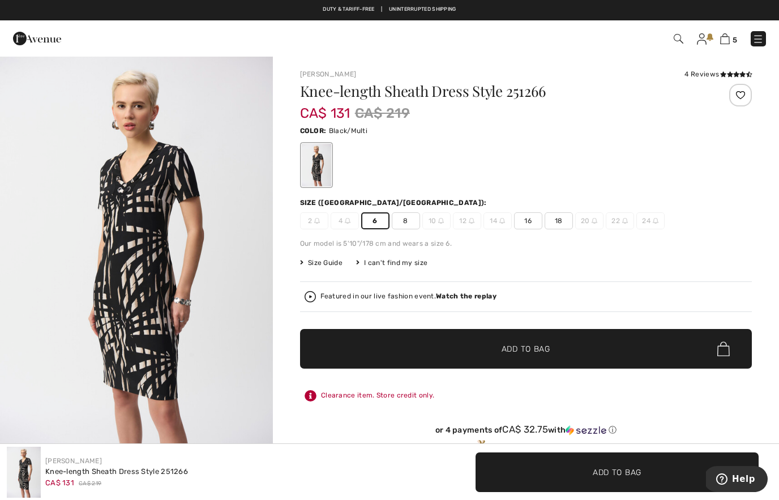
click at [394, 340] on span "✔ Added to Bag Add to Bag" at bounding box center [526, 349] width 452 height 40
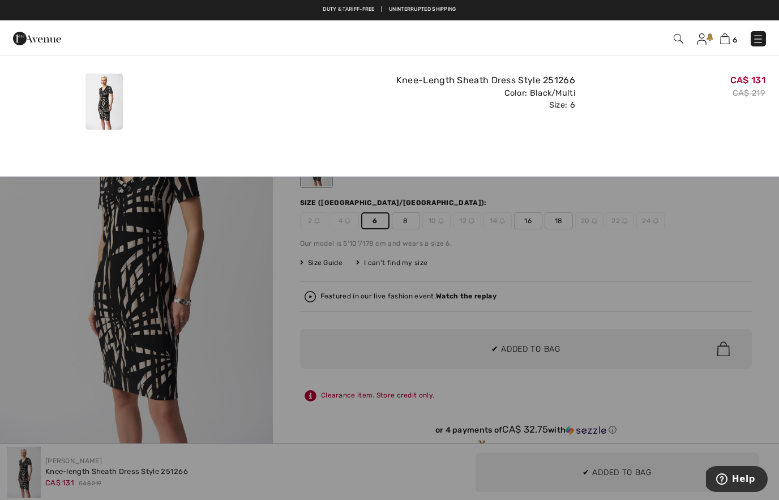
click at [606, 293] on div at bounding box center [389, 250] width 779 height 500
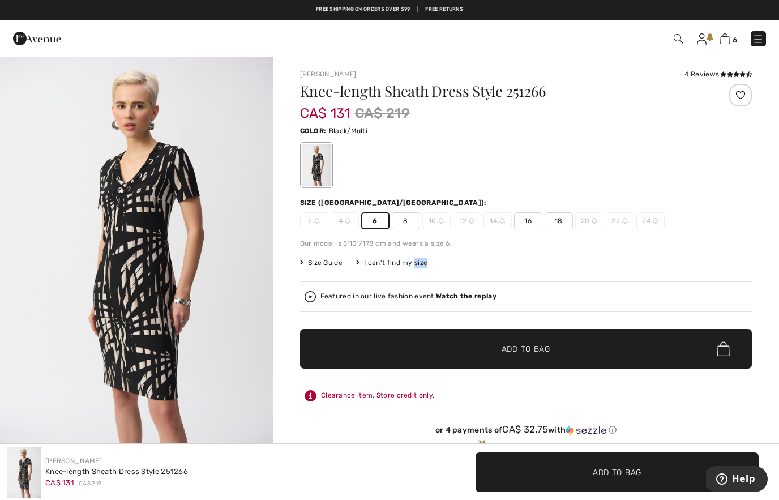
click at [676, 347] on span "✔ Added to Bag Add to Bag" at bounding box center [526, 349] width 452 height 40
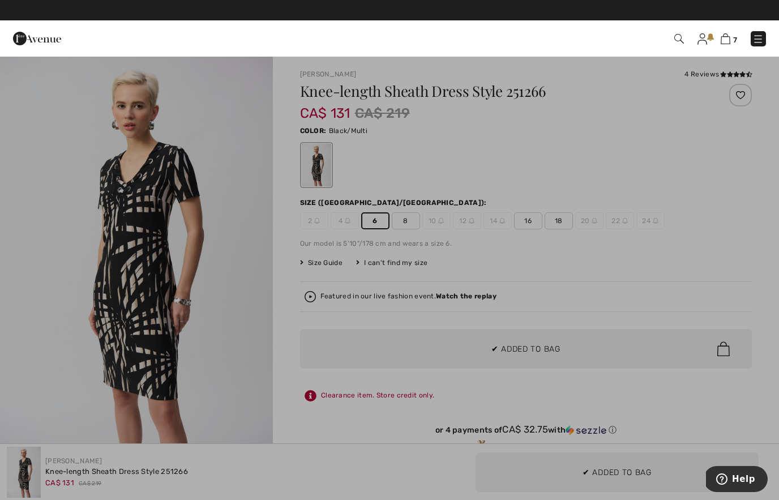
click at [621, 283] on div at bounding box center [389, 250] width 779 height 500
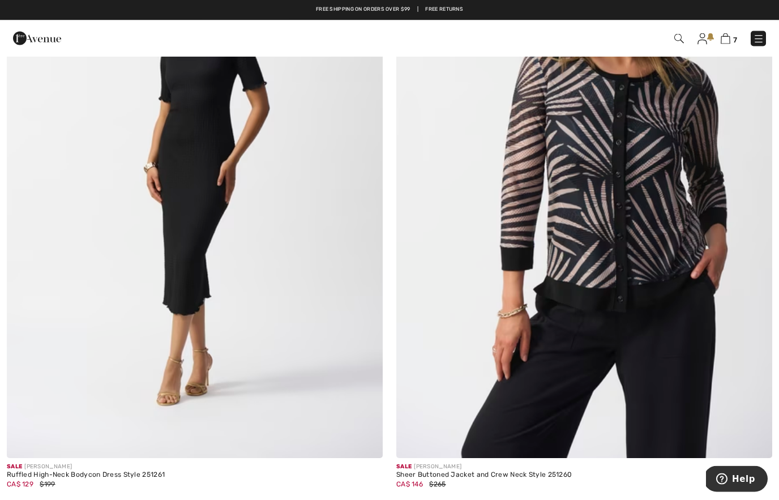
scroll to position [10327, 0]
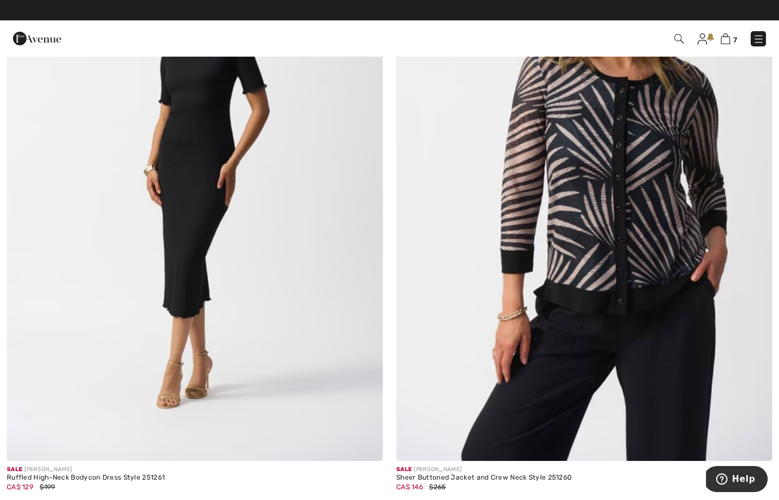
click at [627, 258] on img at bounding box center [584, 179] width 376 height 564
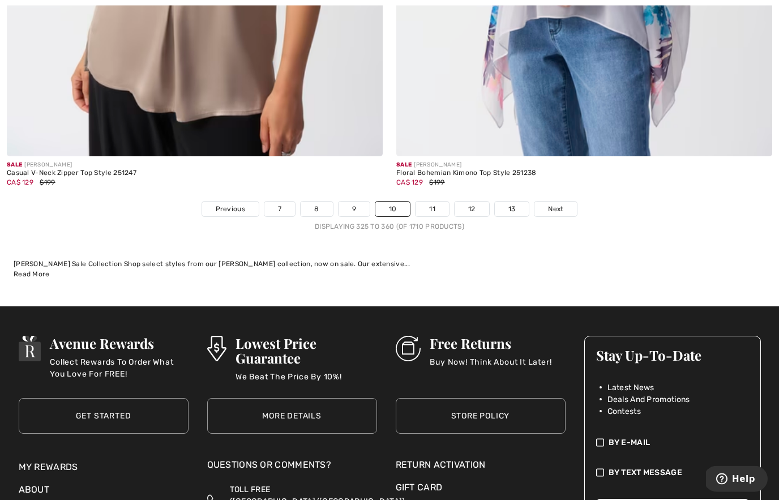
scroll to position [11289, 0]
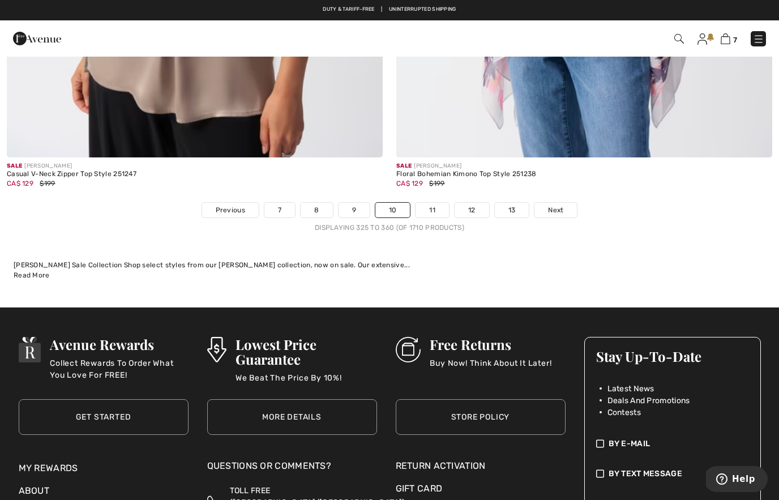
click at [555, 205] on span "Next" at bounding box center [555, 210] width 15 height 10
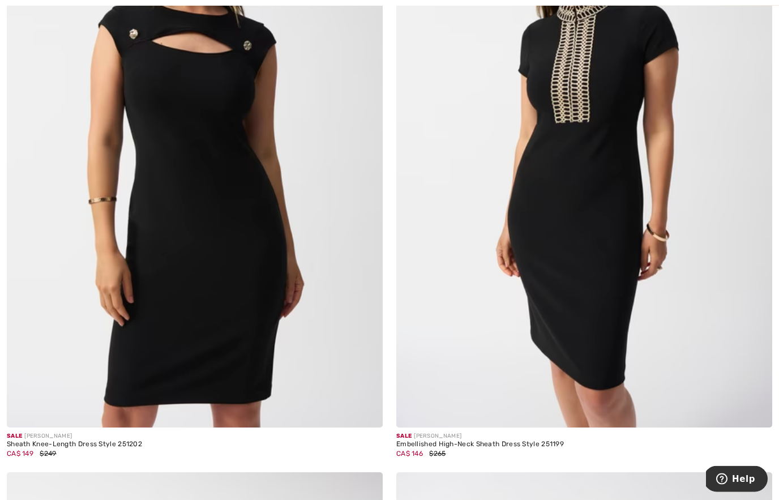
scroll to position [2182, 0]
click at [596, 263] on img at bounding box center [584, 146] width 376 height 564
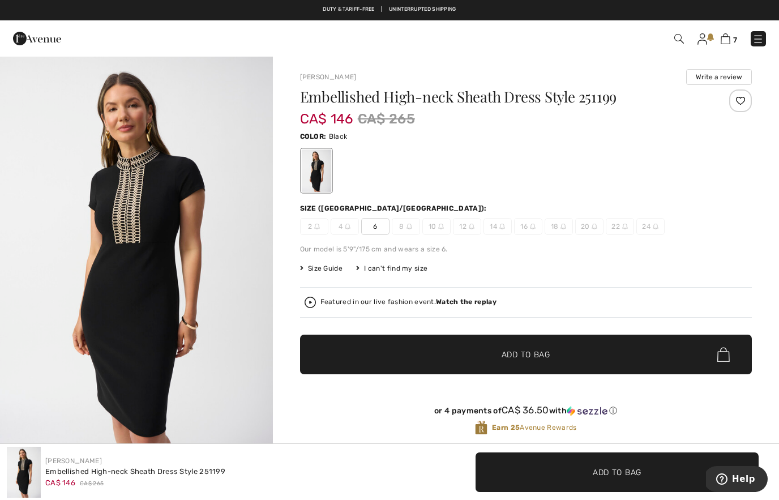
click at [216, 264] on img "1 / 5" at bounding box center [136, 259] width 273 height 409
click at [620, 354] on span "✔ Added to Bag Add to Bag" at bounding box center [526, 355] width 452 height 40
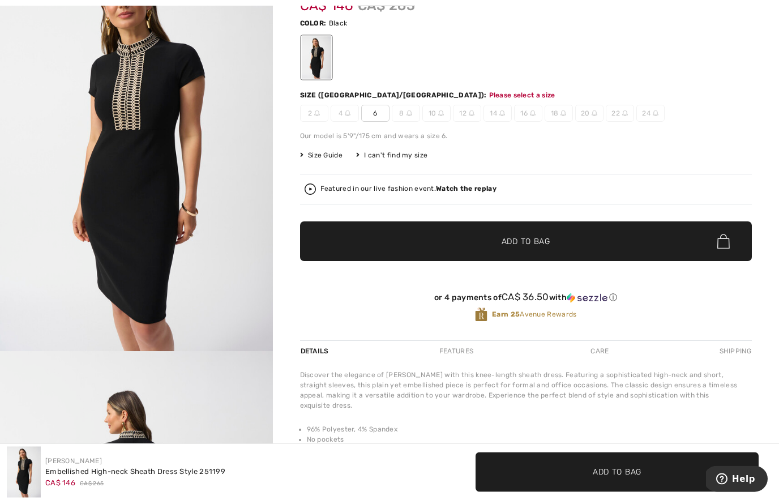
scroll to position [122, 0]
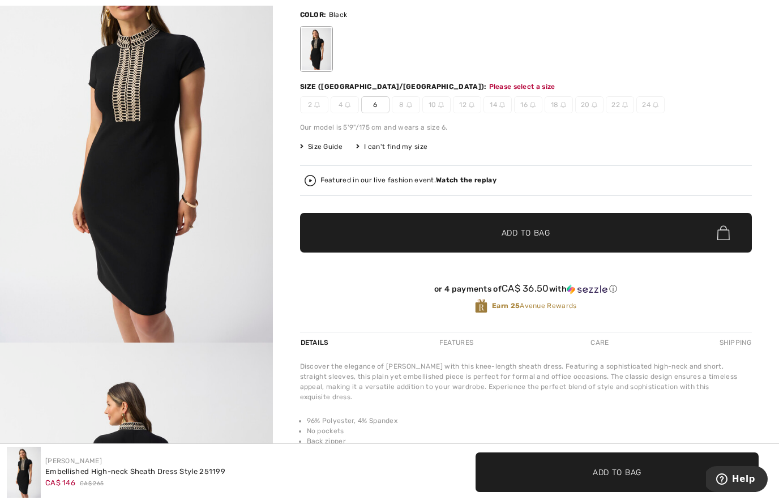
click at [713, 231] on span "✔ Added to Bag Add to Bag" at bounding box center [526, 233] width 452 height 40
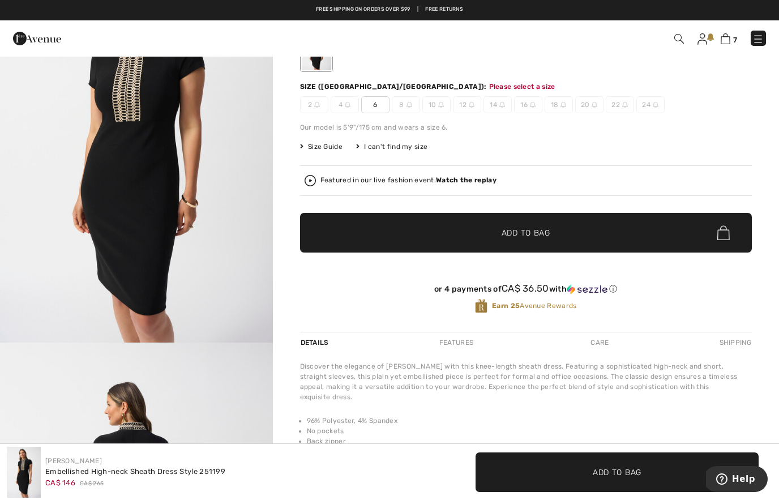
click at [375, 102] on span "6" at bounding box center [375, 104] width 28 height 17
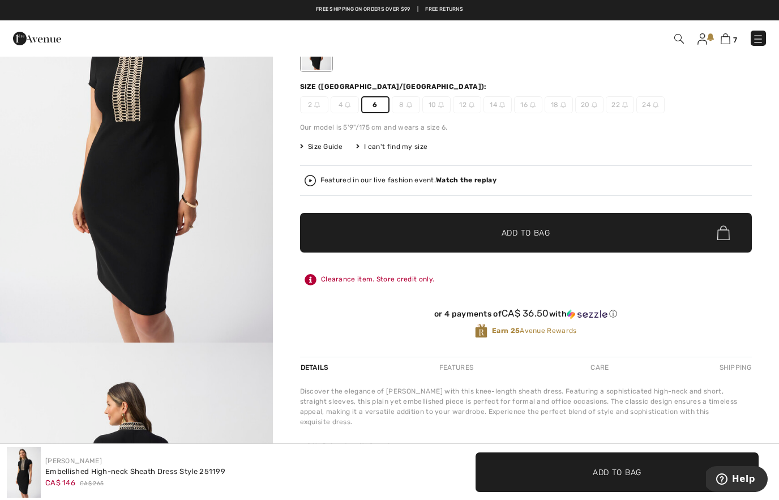
click at [428, 237] on span "✔ Added to Bag Add to Bag" at bounding box center [526, 233] width 452 height 40
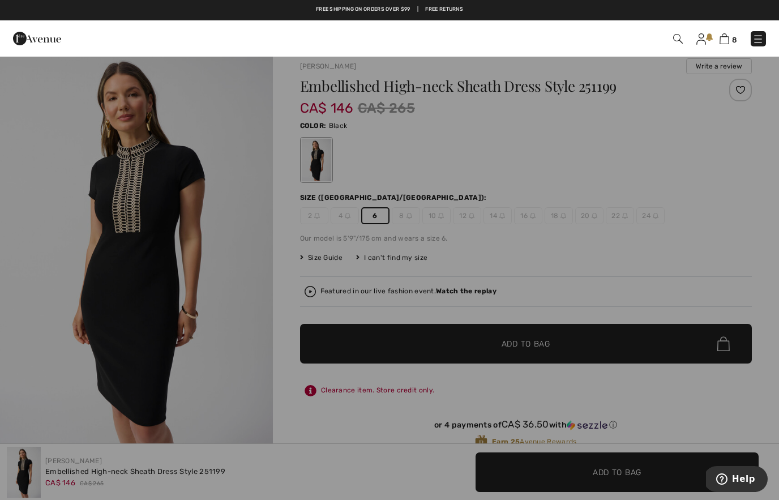
scroll to position [0, 0]
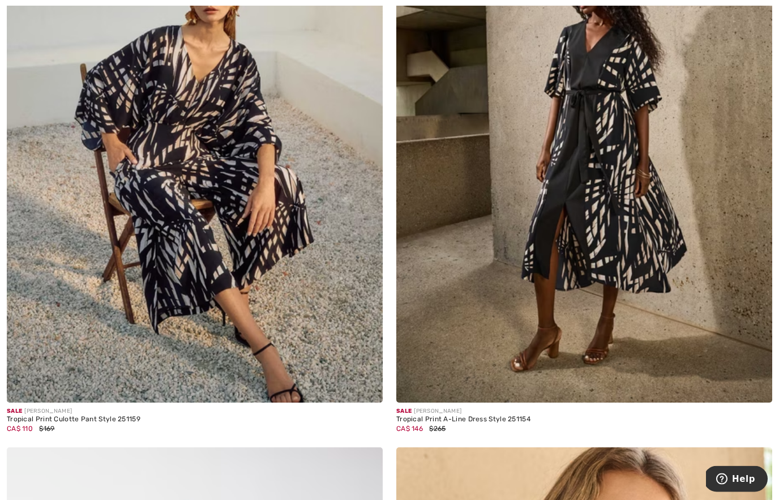
scroll to position [6597, 0]
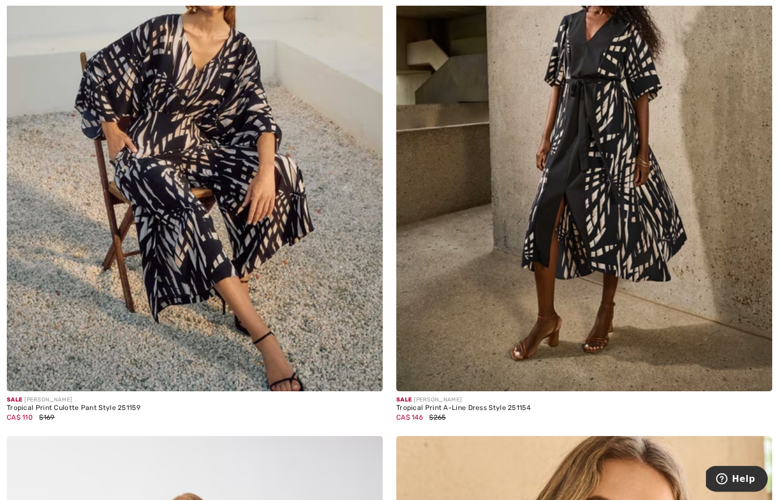
click at [598, 226] on img at bounding box center [584, 110] width 376 height 564
click at [678, 209] on img at bounding box center [584, 110] width 376 height 564
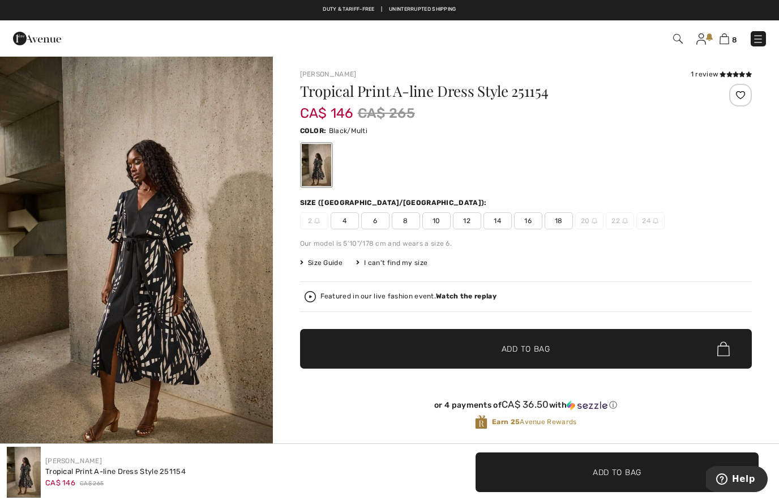
click at [215, 259] on img "1 / 7" at bounding box center [136, 259] width 273 height 409
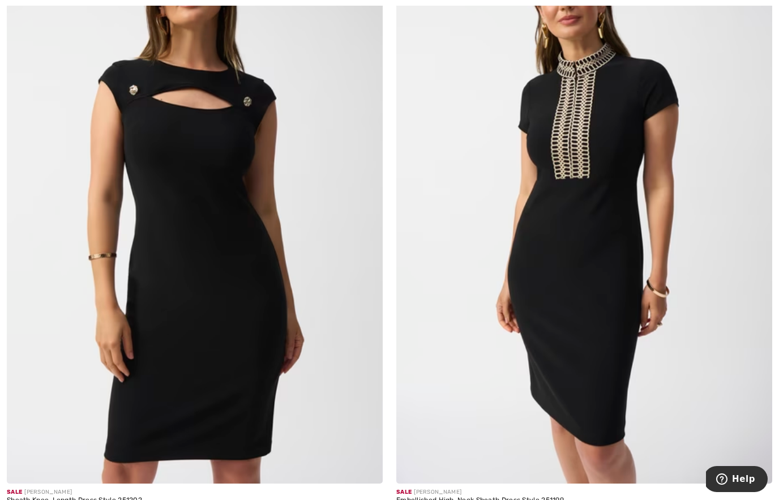
scroll to position [2134, 0]
